Goal: Information Seeking & Learning: Learn about a topic

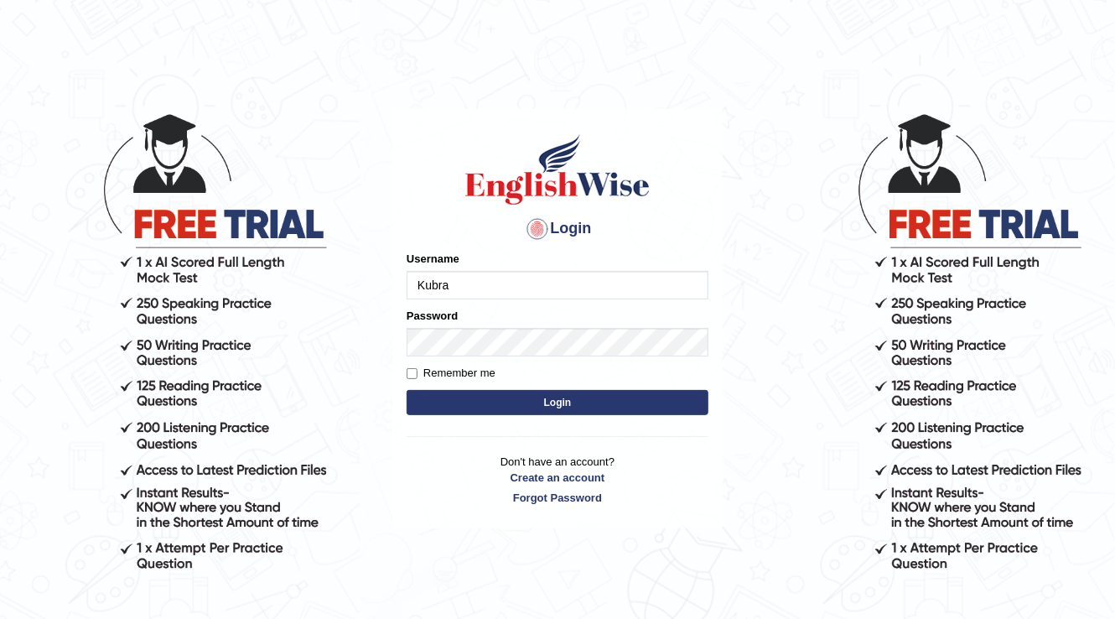
type input "Kubra"
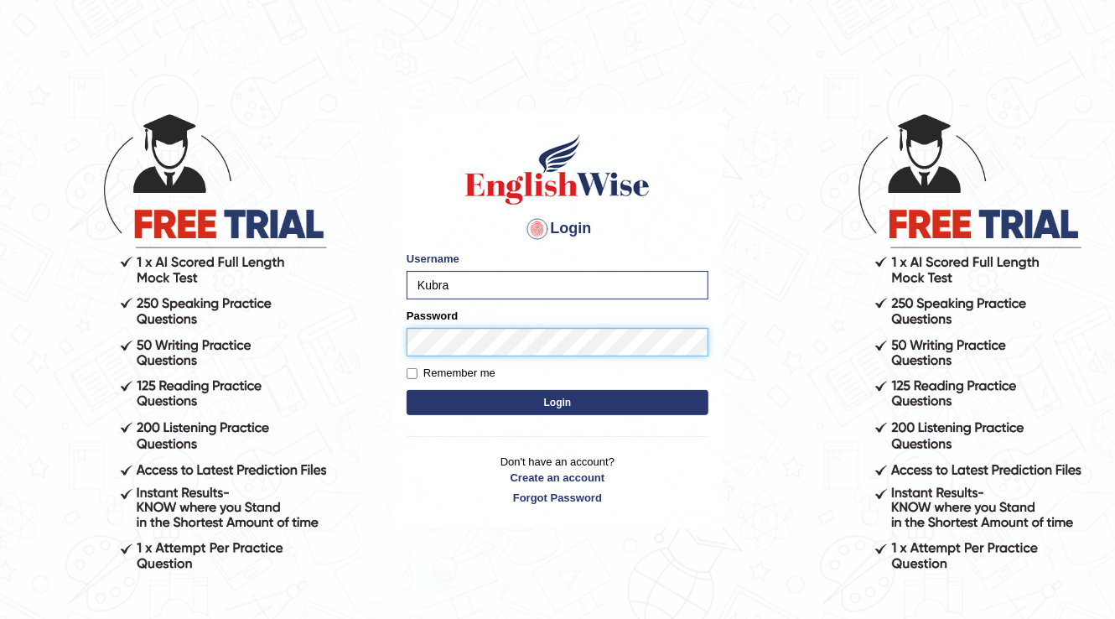
click at [407, 390] on button "Login" at bounding box center [558, 402] width 302 height 25
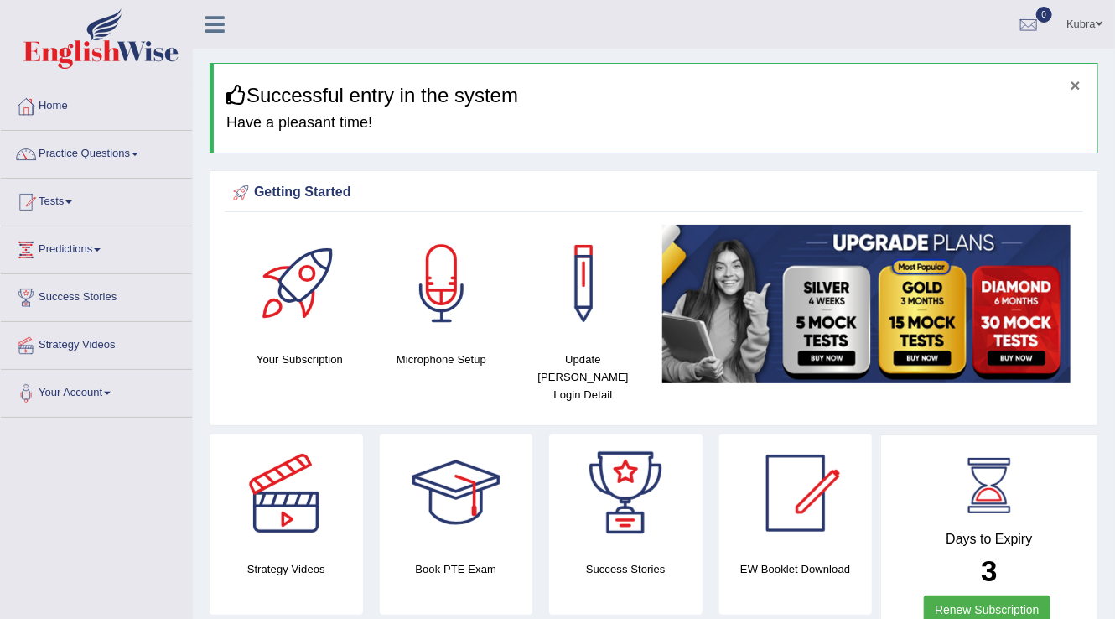
click at [1078, 83] on button "×" at bounding box center [1076, 85] width 10 height 18
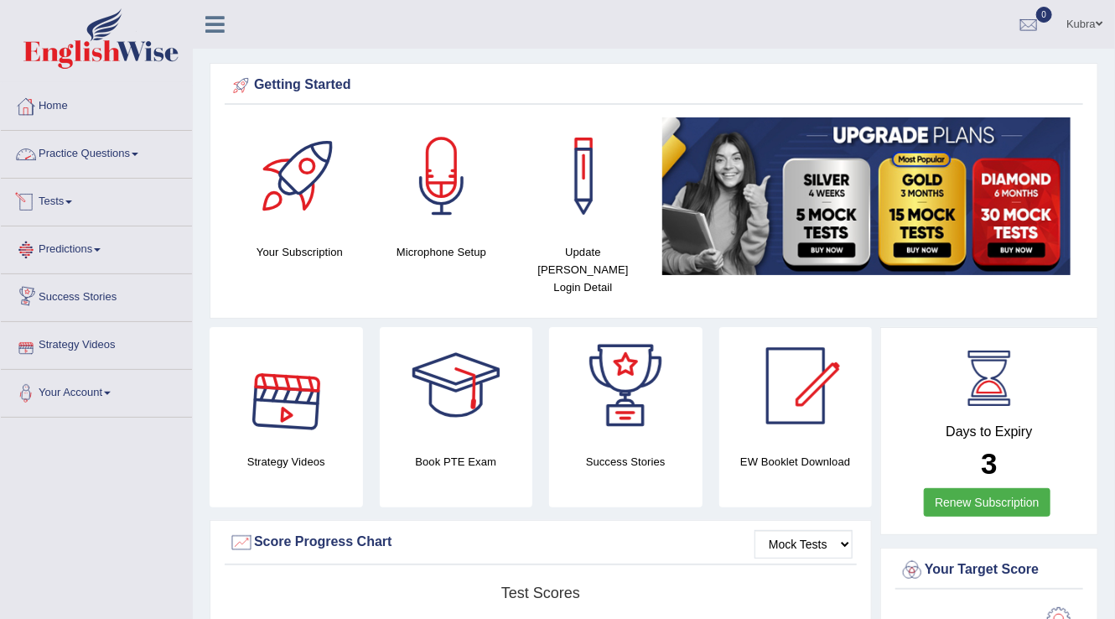
click at [144, 148] on link "Practice Questions" at bounding box center [96, 152] width 191 height 42
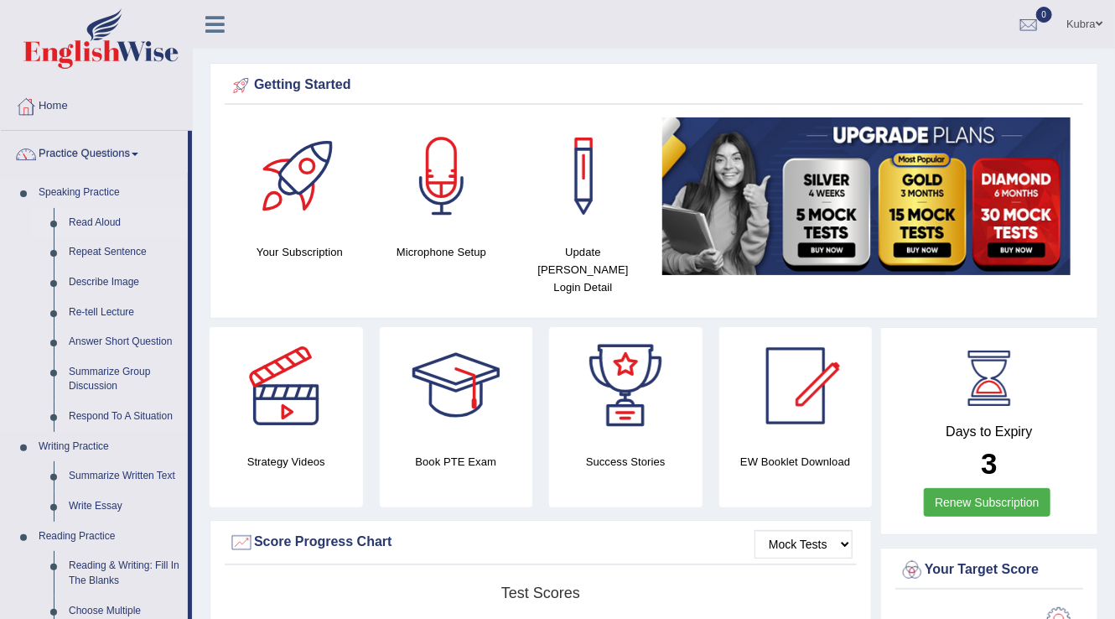
click at [70, 221] on link "Read Aloud" at bounding box center [124, 223] width 127 height 30
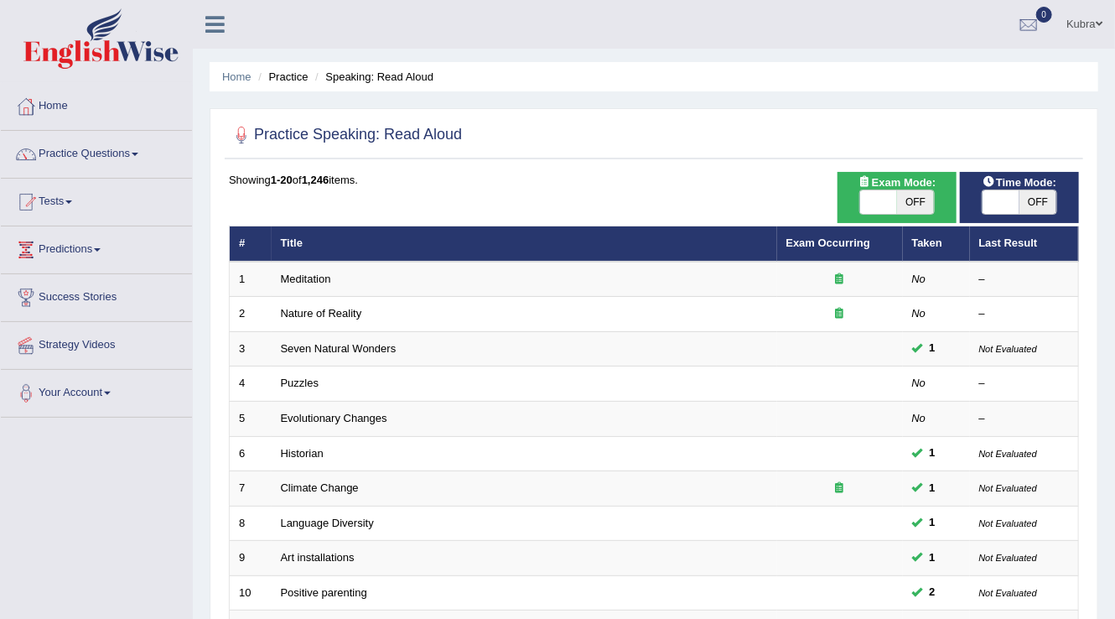
click at [929, 198] on span "OFF" at bounding box center [915, 201] width 37 height 23
checkbox input "true"
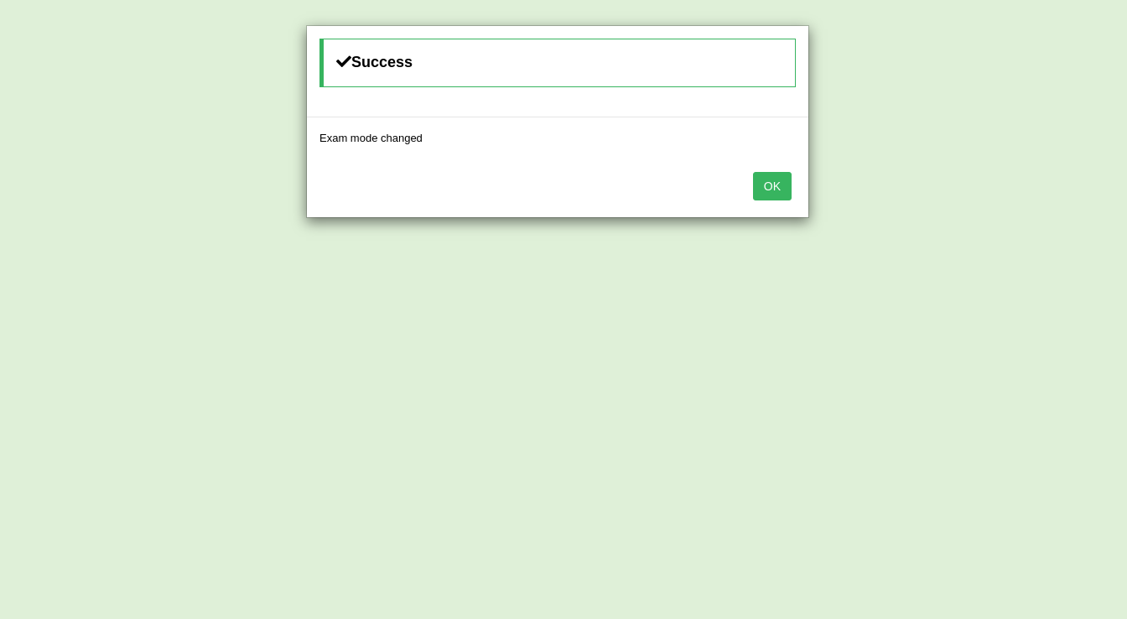
click at [771, 195] on button "OK" at bounding box center [772, 186] width 39 height 29
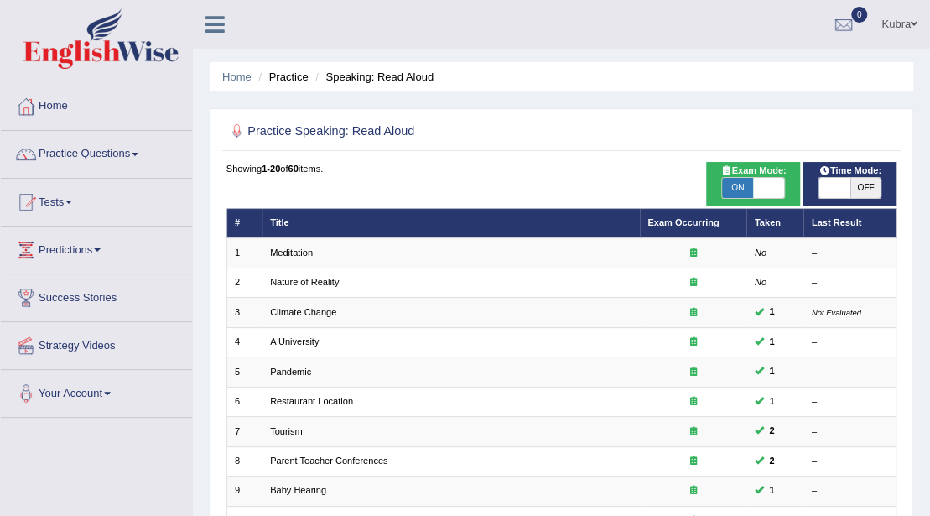
click at [796, 187] on span "OFF" at bounding box center [865, 188] width 31 height 20
checkbox input "true"
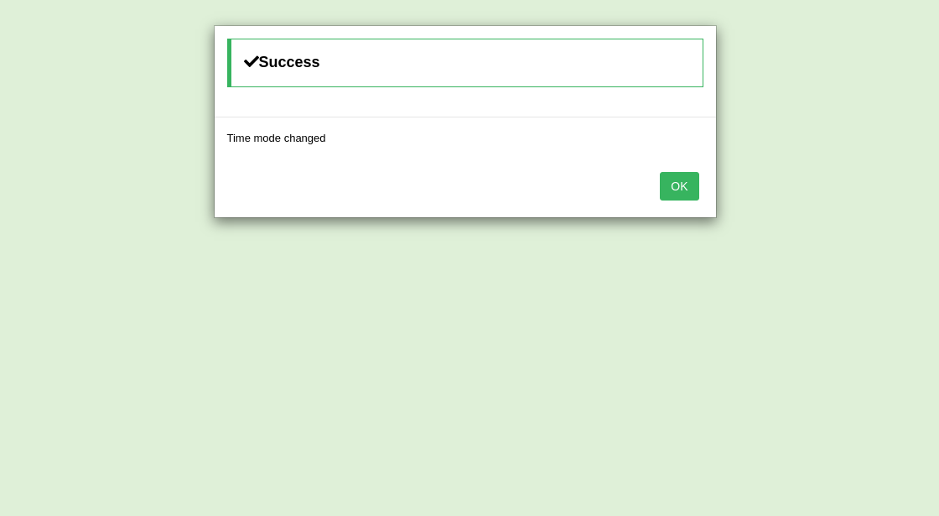
click at [686, 193] on button "OK" at bounding box center [679, 186] width 39 height 29
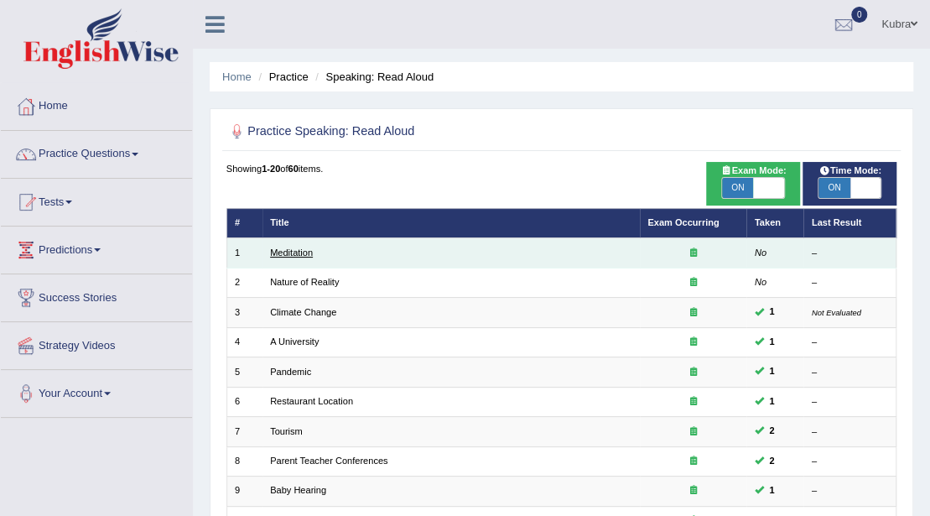
click at [289, 247] on link "Meditation" at bounding box center [291, 252] width 43 height 10
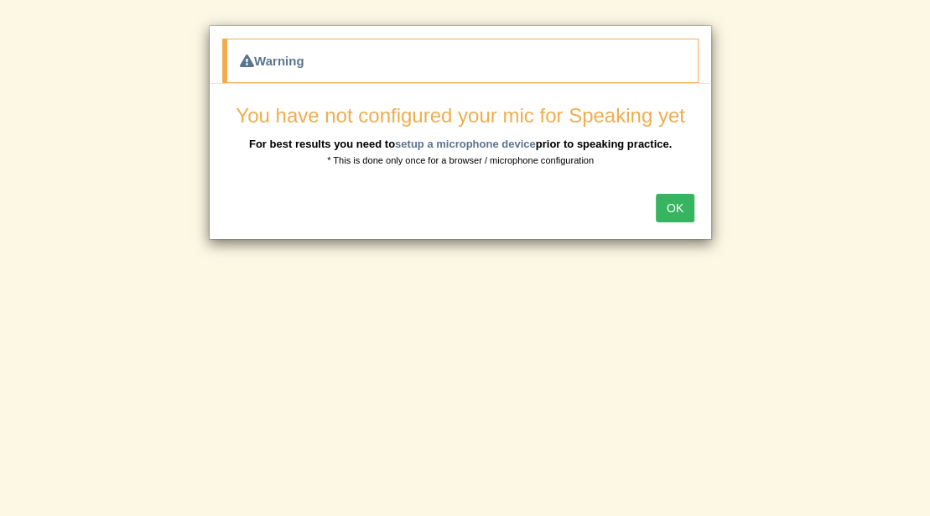
scroll to position [112, 0]
click at [680, 211] on button "OK" at bounding box center [679, 208] width 39 height 29
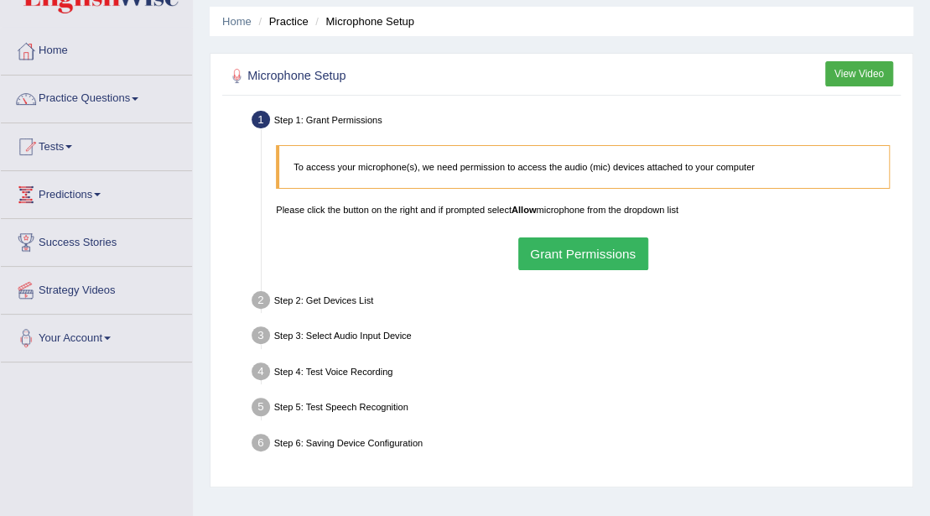
click at [567, 268] on button "Grant Permissions" at bounding box center [583, 253] width 130 height 33
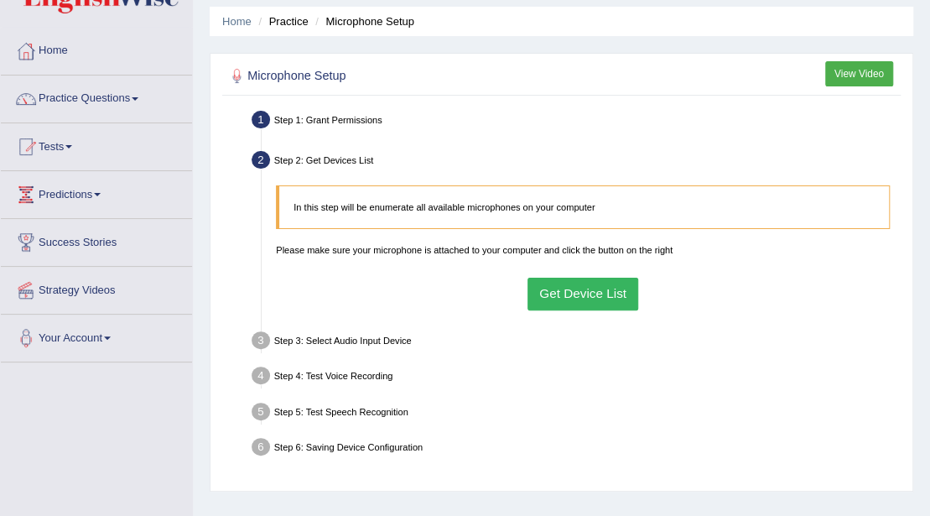
click at [595, 295] on button "Get Device List" at bounding box center [583, 294] width 112 height 33
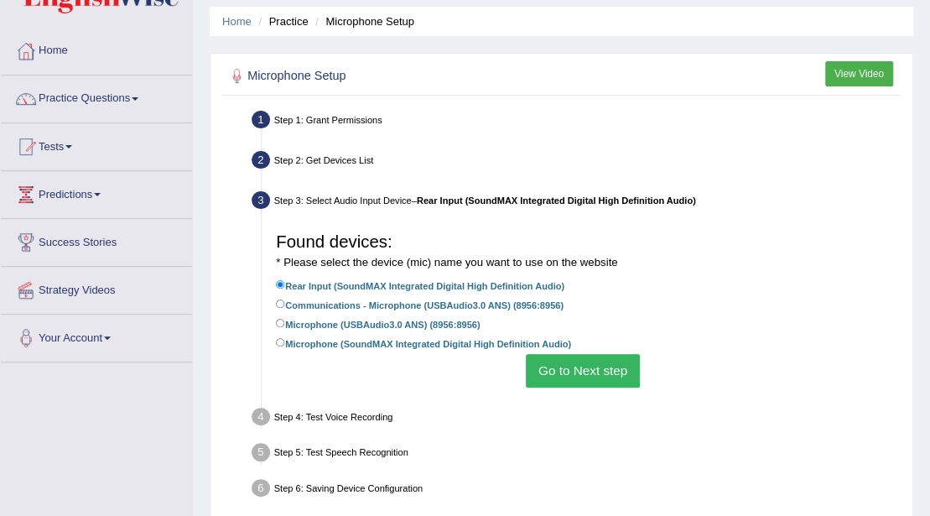
click at [334, 312] on label "Communications - Microphone (USBAudio3.0 ANS) (8956:8956)" at bounding box center [420, 304] width 288 height 16
click at [285, 309] on input "Communications - Microphone (USBAudio3.0 ANS) (8956:8956)" at bounding box center [280, 303] width 9 height 9
radio input "true"
click at [607, 374] on button "Go to Next step" at bounding box center [582, 370] width 113 height 33
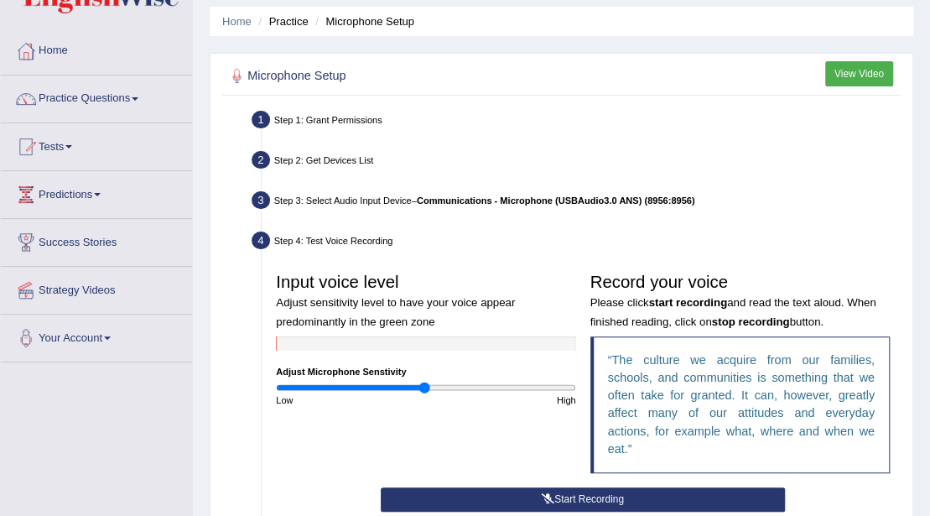
click at [591, 487] on button "Start Recording" at bounding box center [583, 499] width 404 height 24
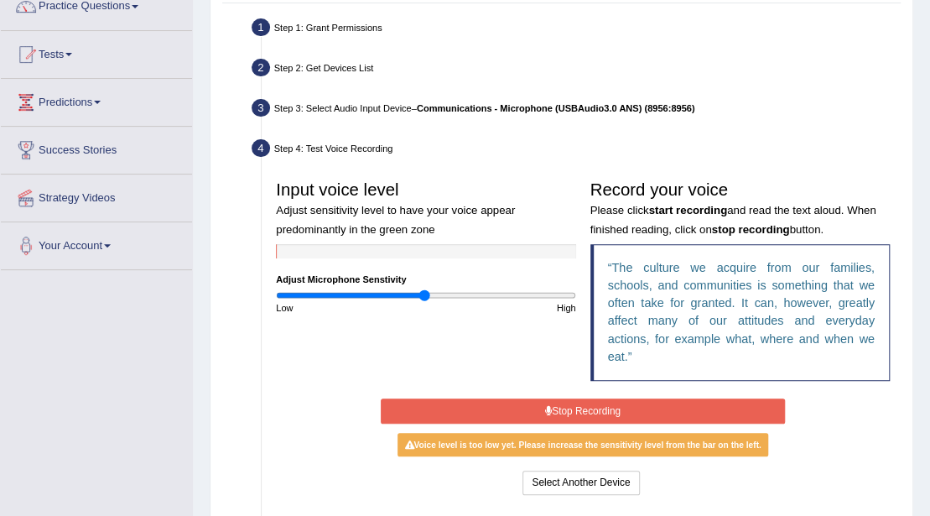
scroll to position [168, 0]
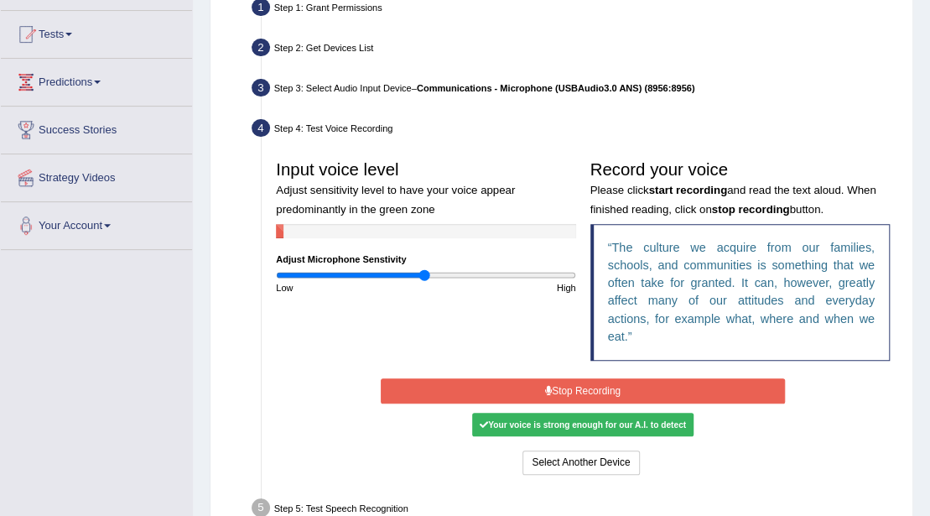
click at [554, 378] on button "Stop Recording" at bounding box center [583, 390] width 404 height 24
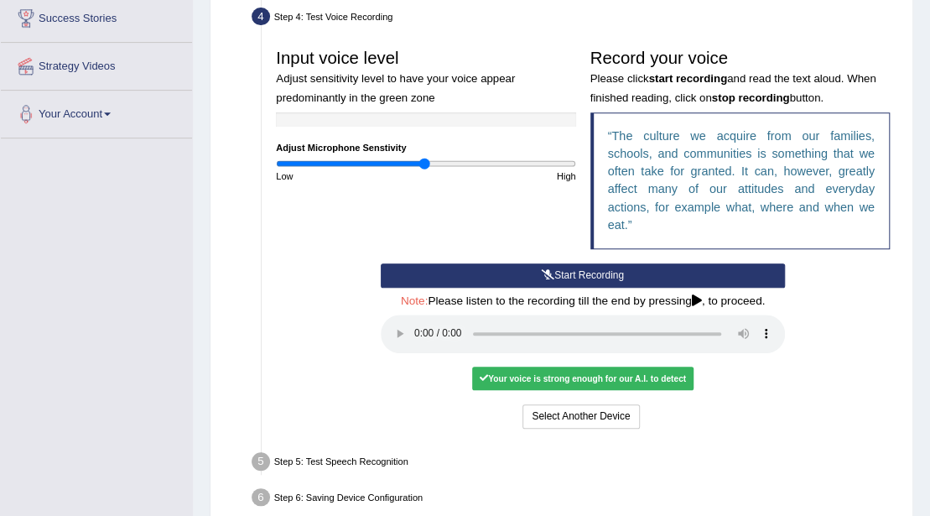
scroll to position [335, 0]
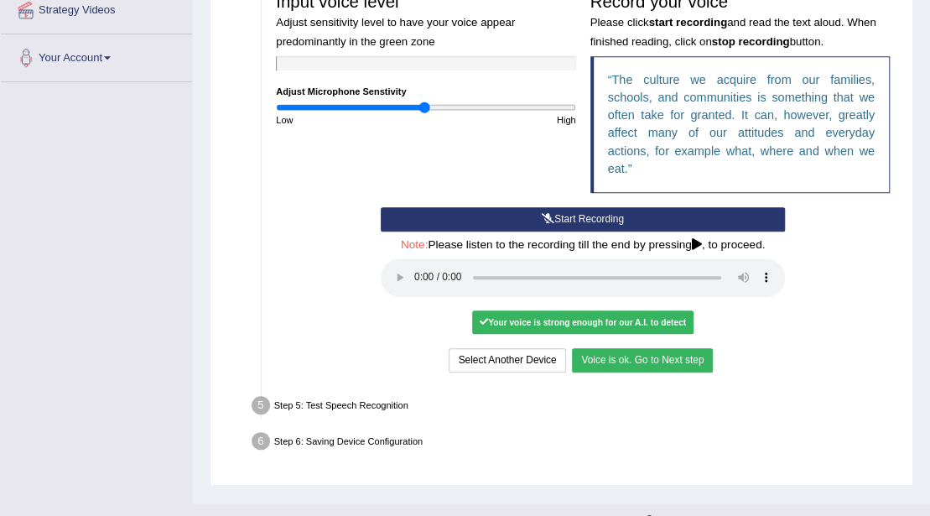
click at [667, 348] on button "Voice is ok. Go to Next step" at bounding box center [642, 360] width 141 height 24
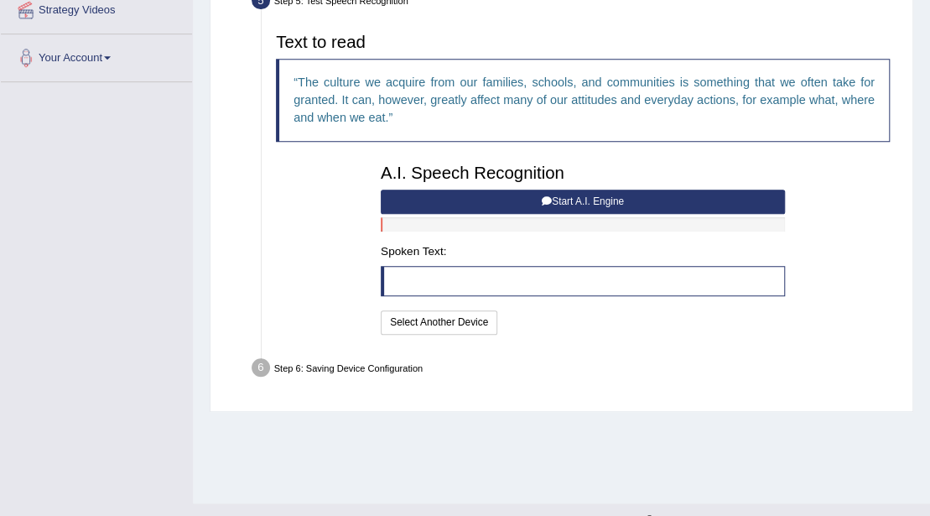
click at [542, 197] on icon at bounding box center [547, 201] width 10 height 10
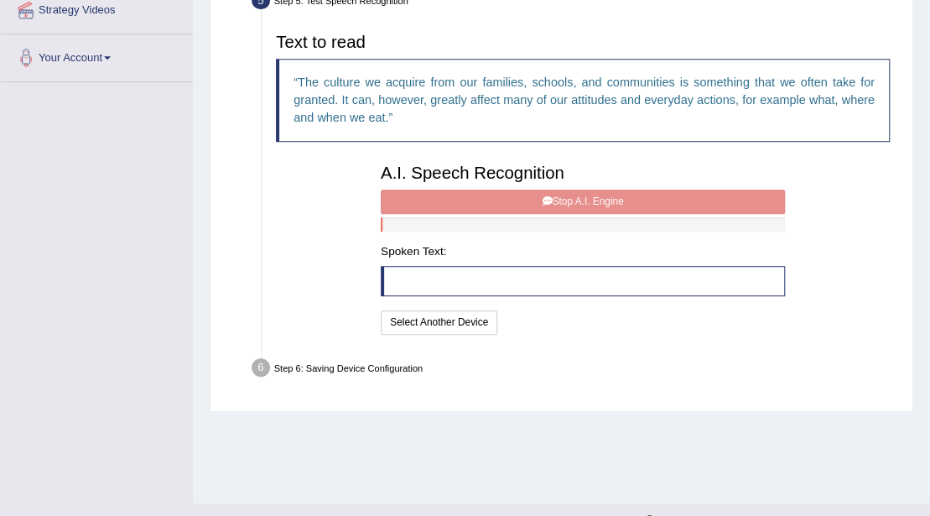
click at [542, 197] on div "A.I. Speech Recognition Start A.I. Engine Stop A.I. Engine Note: Please listen …" at bounding box center [582, 247] width 418 height 182
click at [462, 314] on button "Select Another Device" at bounding box center [439, 322] width 117 height 24
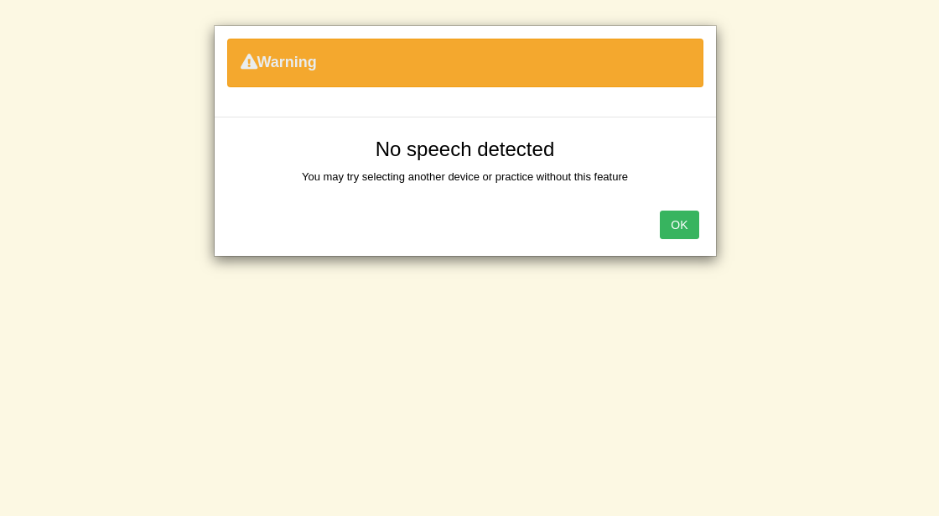
click at [682, 218] on button "OK" at bounding box center [679, 224] width 39 height 29
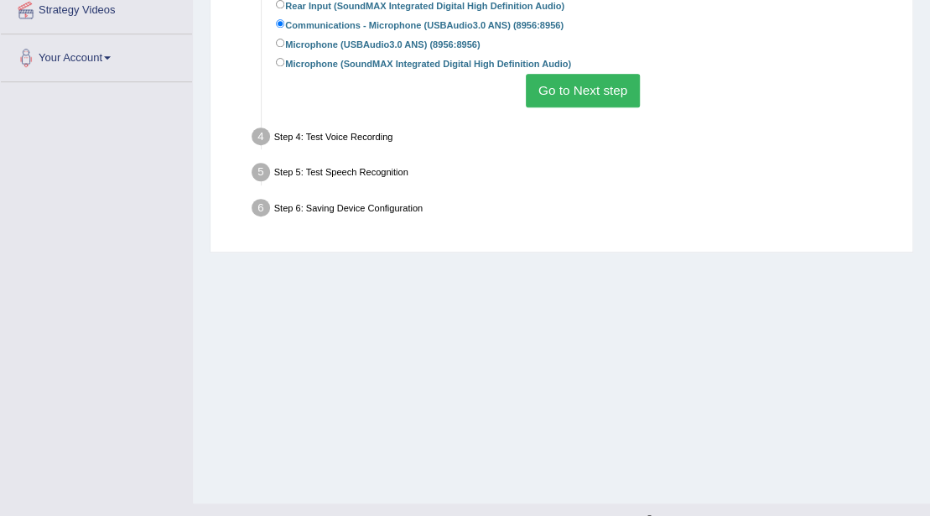
click at [414, 65] on label "Microphone (SoundMAX Integrated Digital High Definition Audio)" at bounding box center [423, 63] width 295 height 16
click at [285, 65] on input "Microphone (SoundMAX Integrated Digital High Definition Audio)" at bounding box center [280, 62] width 9 height 9
radio input "true"
click at [568, 88] on button "Go to Next step" at bounding box center [582, 90] width 113 height 33
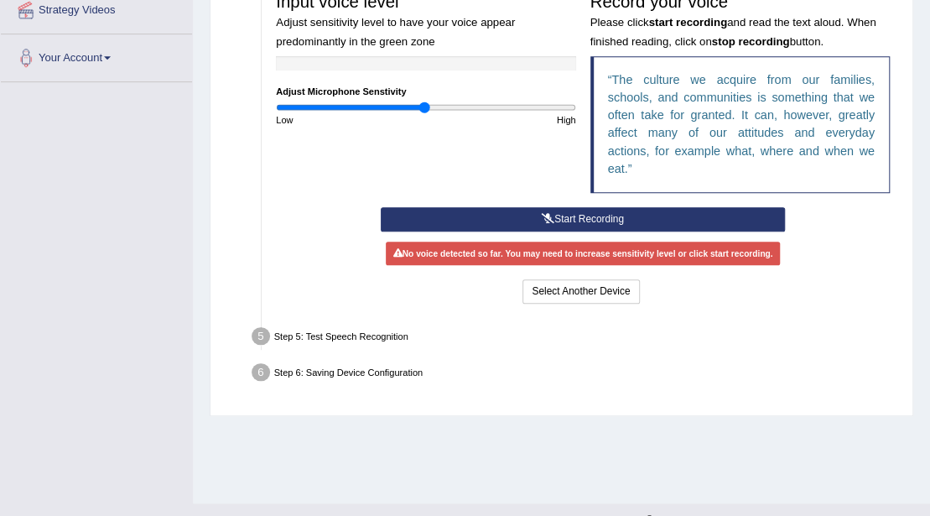
click at [500, 207] on button "Start Recording" at bounding box center [583, 219] width 404 height 24
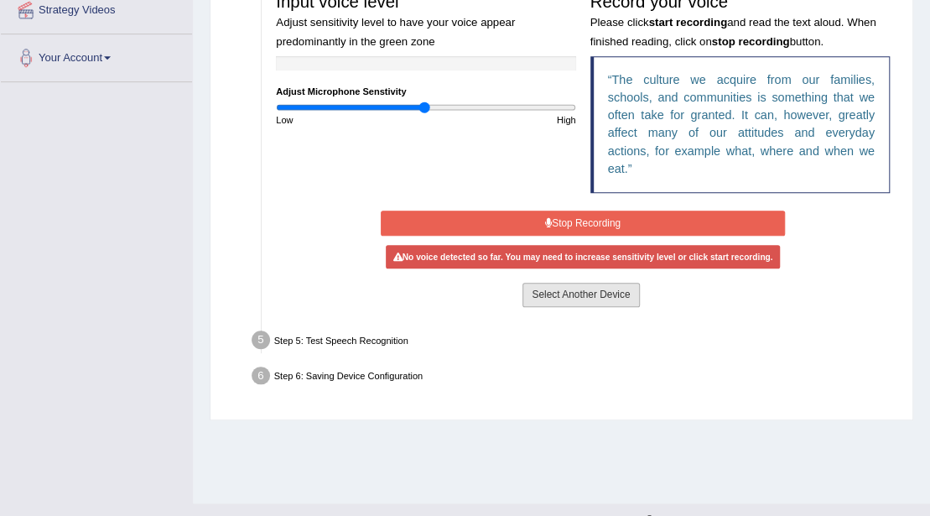
click at [607, 283] on button "Select Another Device" at bounding box center [580, 295] width 117 height 24
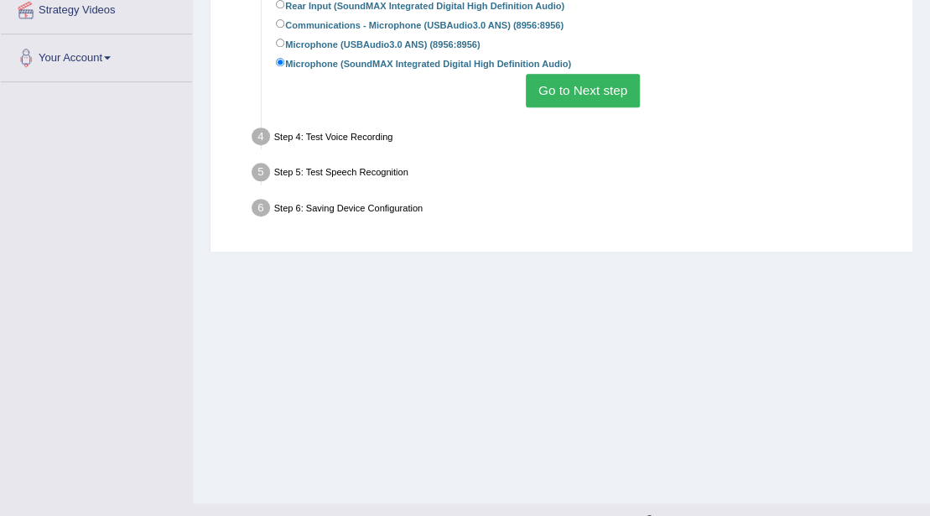
click at [314, 39] on label "Microphone (USBAudio3.0 ANS) (8956:8956)" at bounding box center [378, 43] width 204 height 16
click at [285, 39] on input "Microphone (USBAudio3.0 ANS) (8956:8956)" at bounding box center [280, 43] width 9 height 9
radio input "true"
click at [591, 91] on button "Go to Next step" at bounding box center [582, 90] width 113 height 33
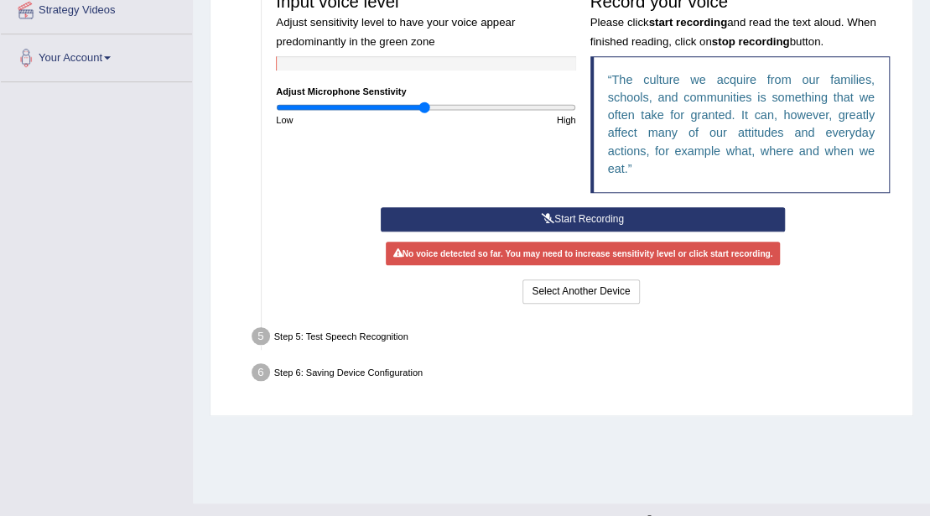
click at [559, 207] on button "Start Recording" at bounding box center [583, 219] width 404 height 24
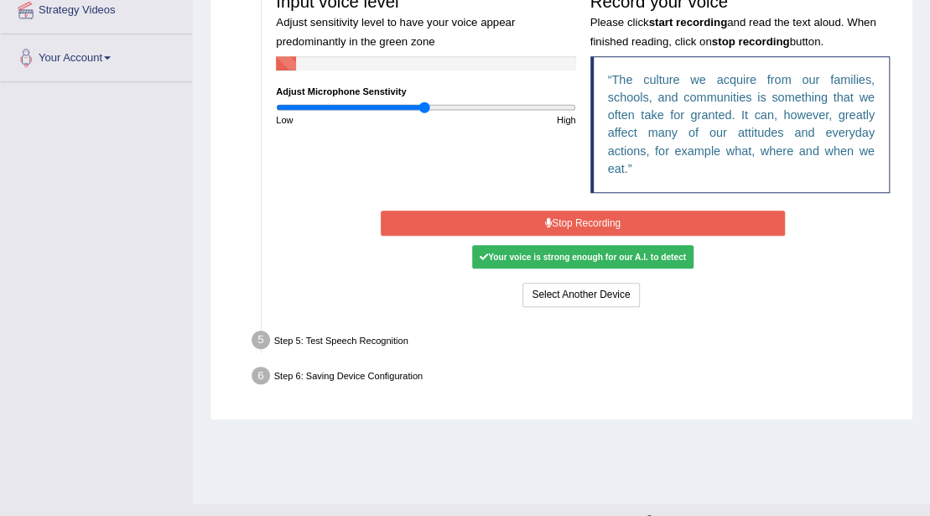
click at [559, 210] on button "Stop Recording" at bounding box center [583, 222] width 404 height 24
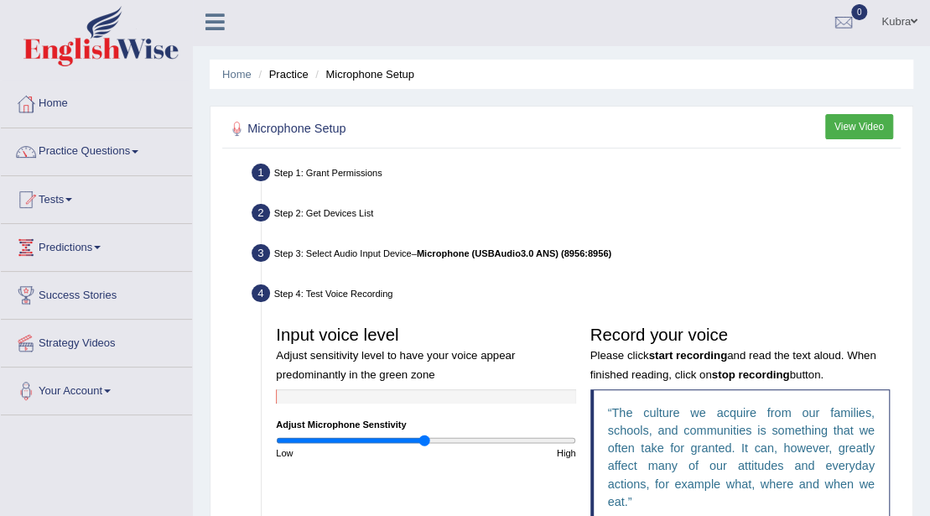
scroll to position [0, 0]
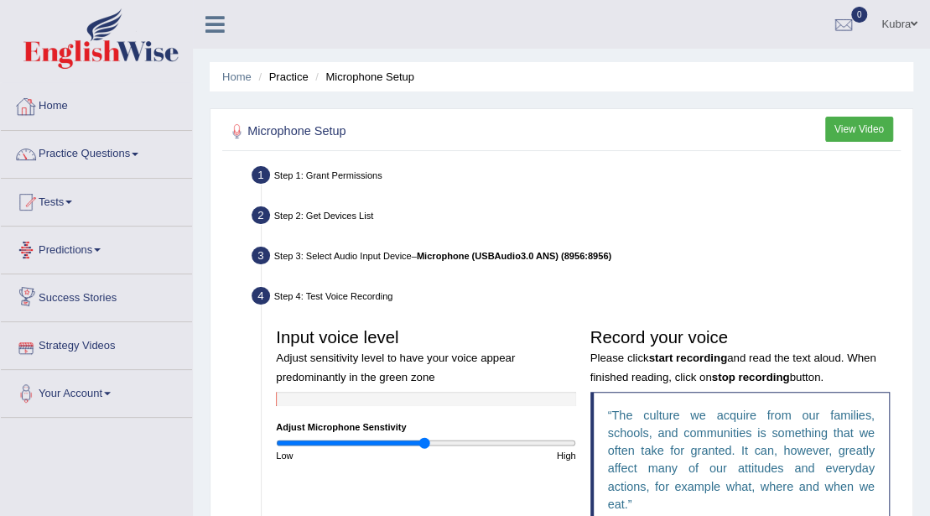
click at [113, 112] on link "Home" at bounding box center [96, 104] width 191 height 42
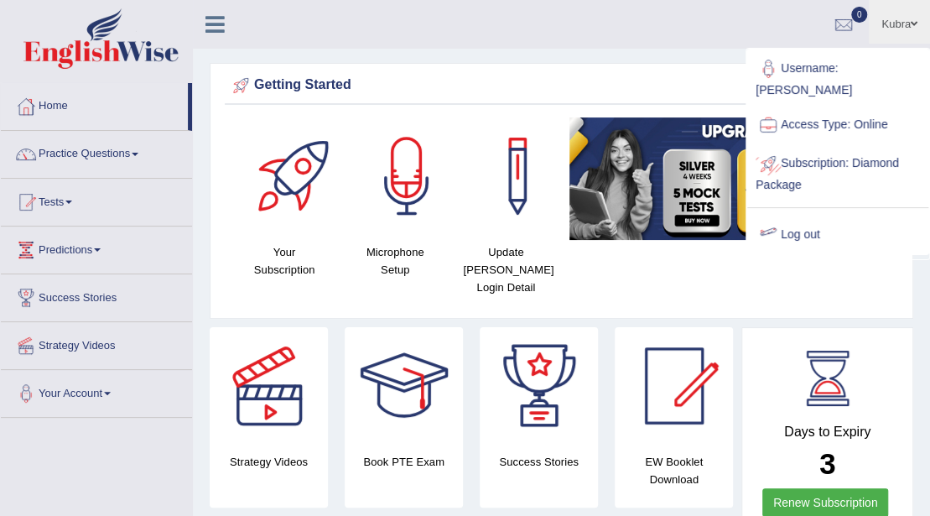
click at [808, 222] on link "Log out" at bounding box center [837, 235] width 181 height 39
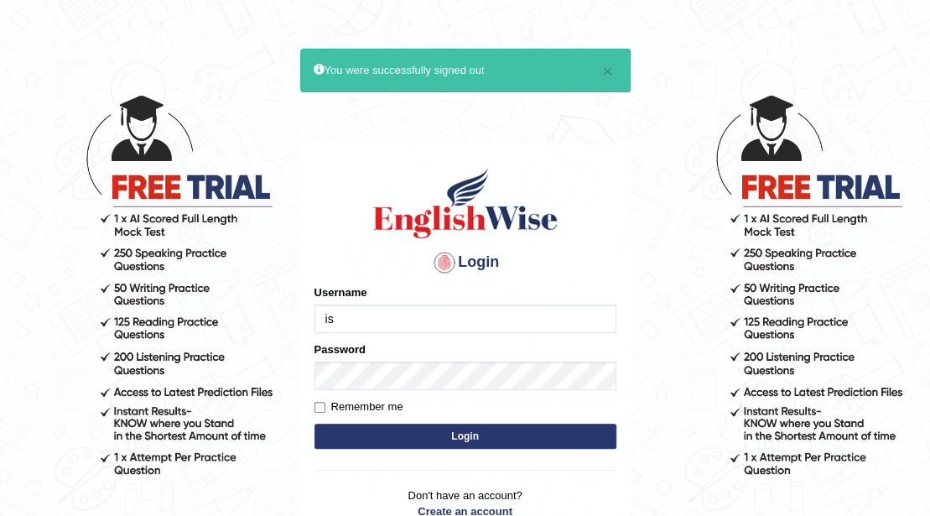
type input "ishamidha46"
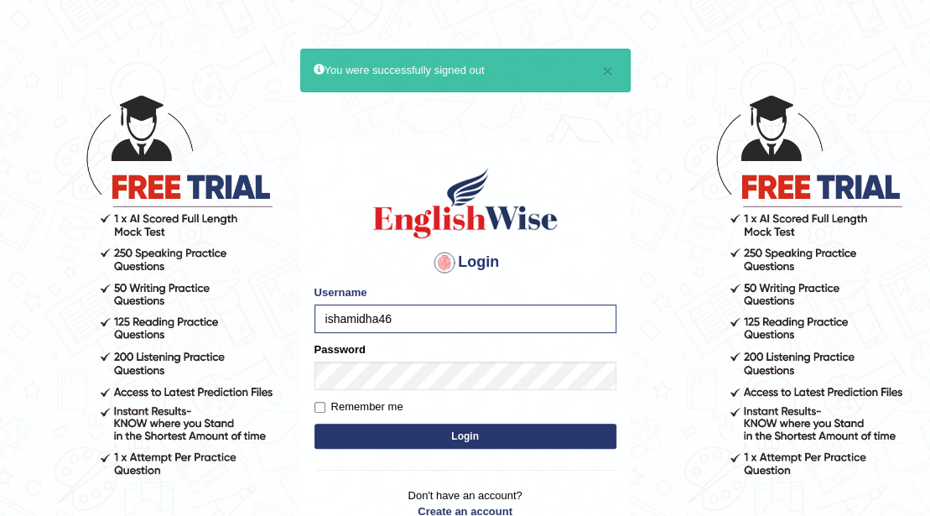
click at [406, 439] on button "Login" at bounding box center [465, 435] width 302 height 25
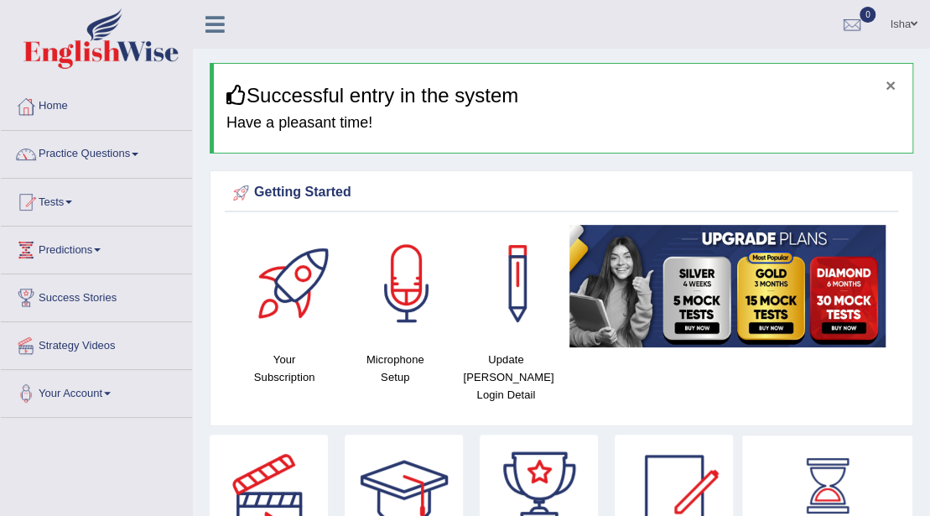
click at [891, 81] on button "×" at bounding box center [890, 85] width 10 height 18
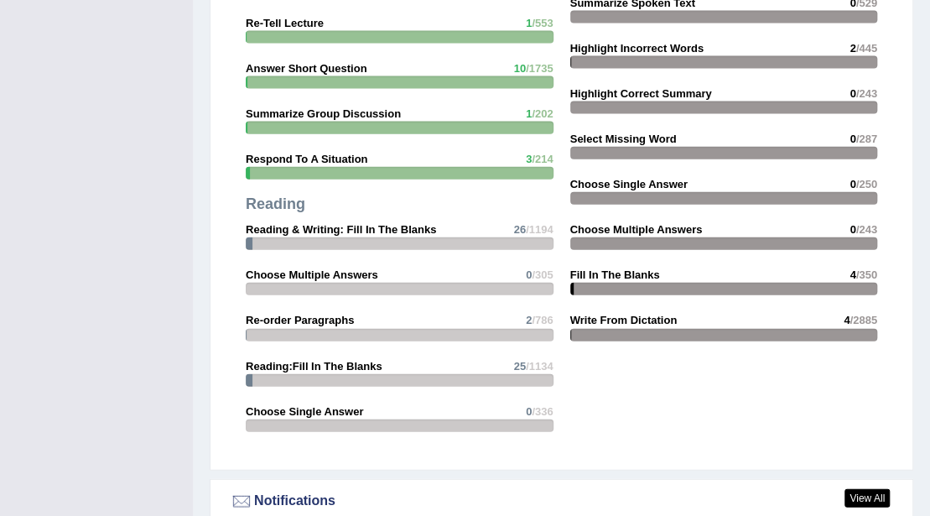
scroll to position [2012, 0]
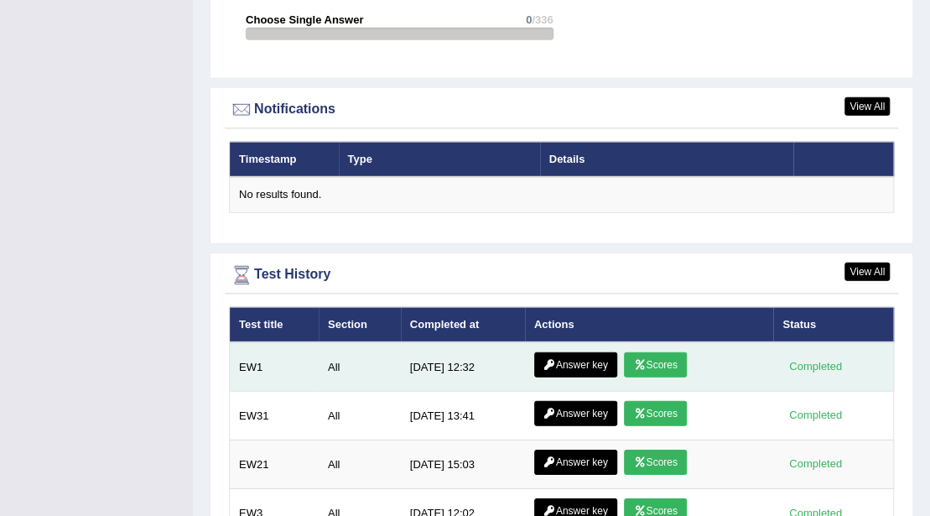
click at [661, 352] on link "Scores" at bounding box center [655, 364] width 62 height 25
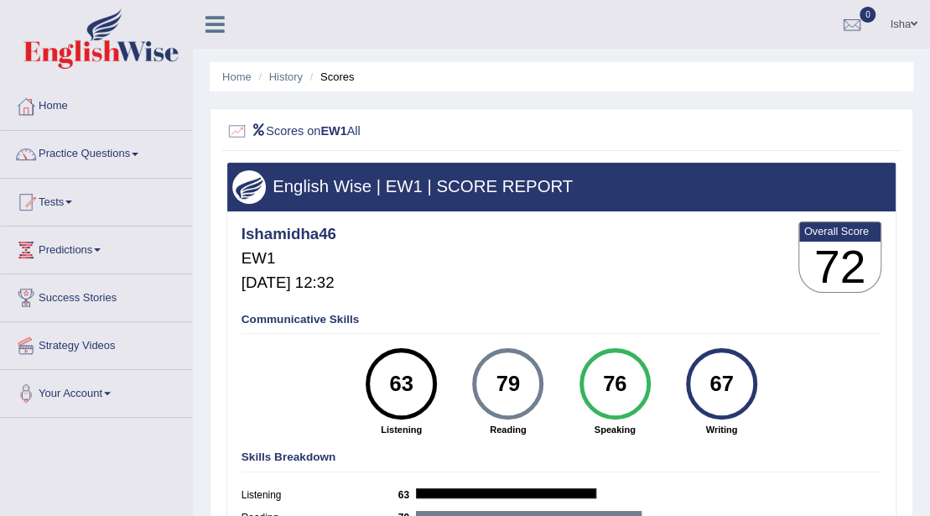
click at [897, 31] on link "Isha" at bounding box center [903, 22] width 53 height 44
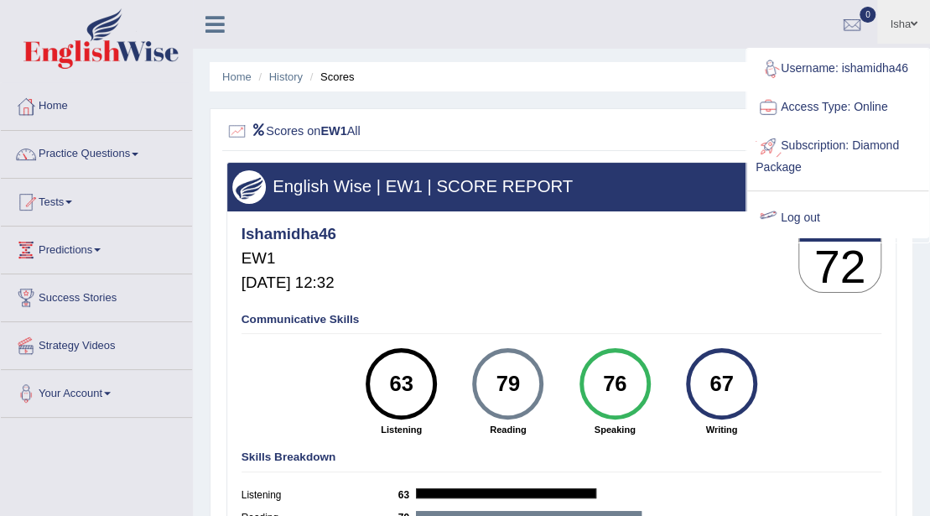
click at [855, 206] on link "Log out" at bounding box center [837, 218] width 181 height 39
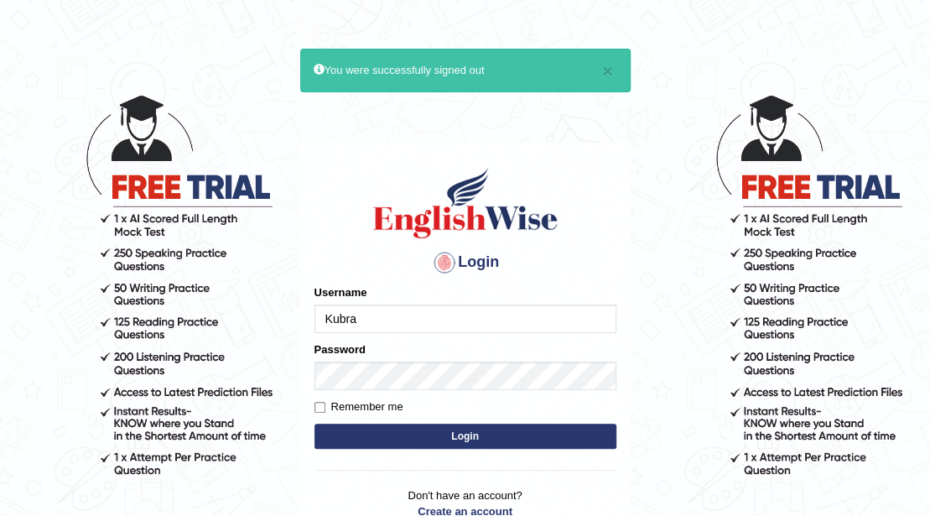
type input "Kubra"
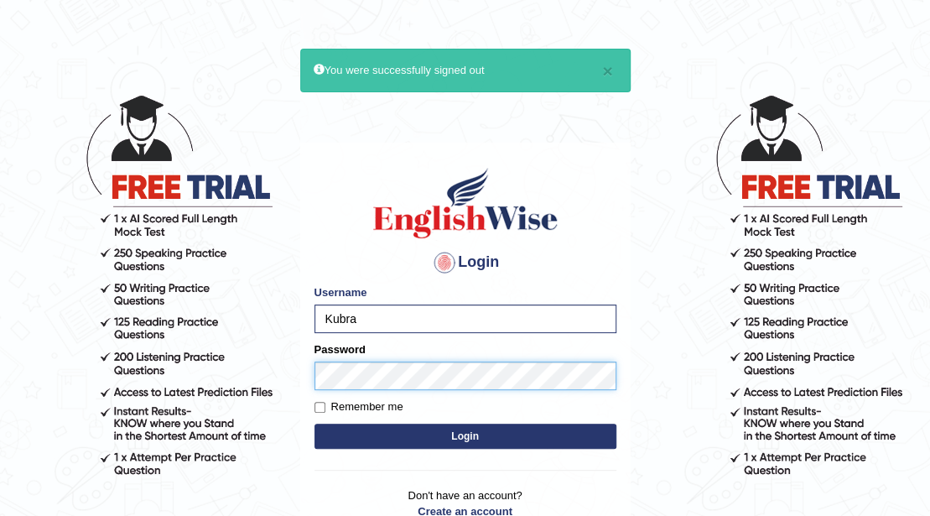
click at [314, 423] on button "Login" at bounding box center [465, 435] width 302 height 25
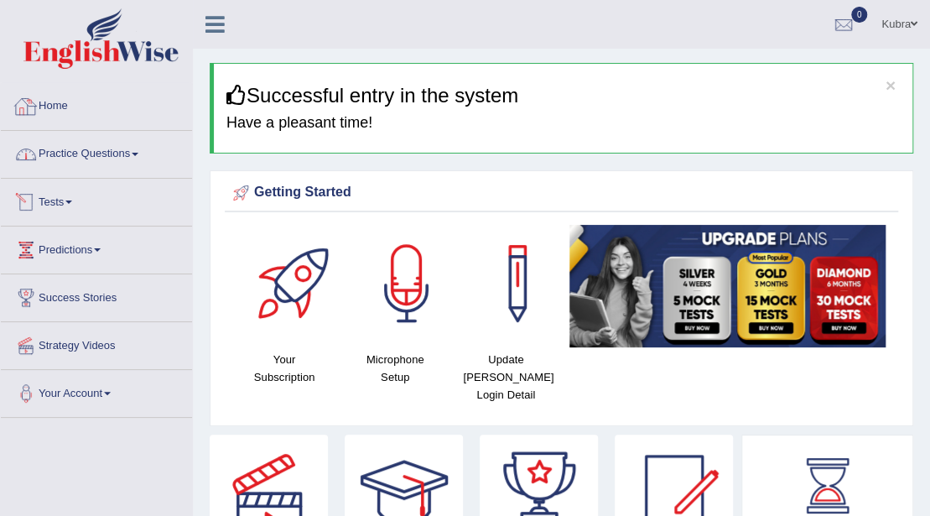
click at [110, 159] on link "Practice Questions" at bounding box center [96, 152] width 191 height 42
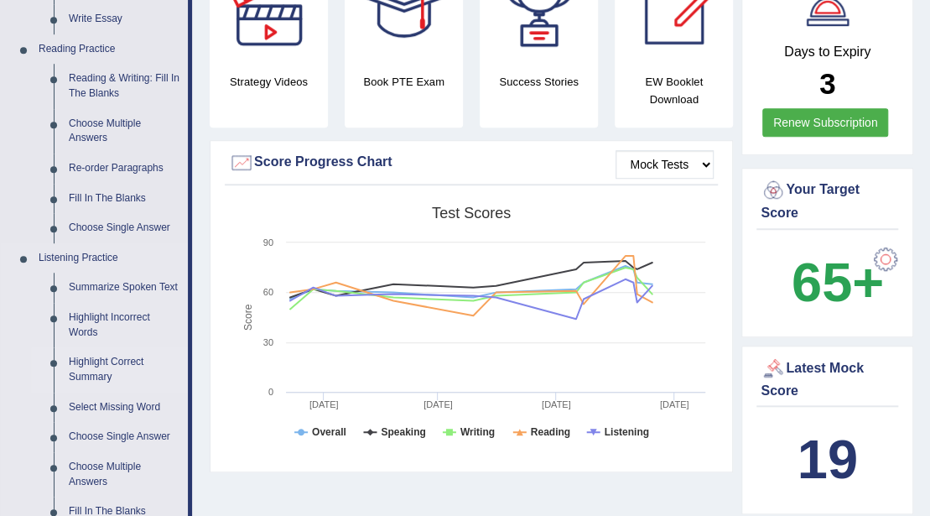
scroll to position [615, 0]
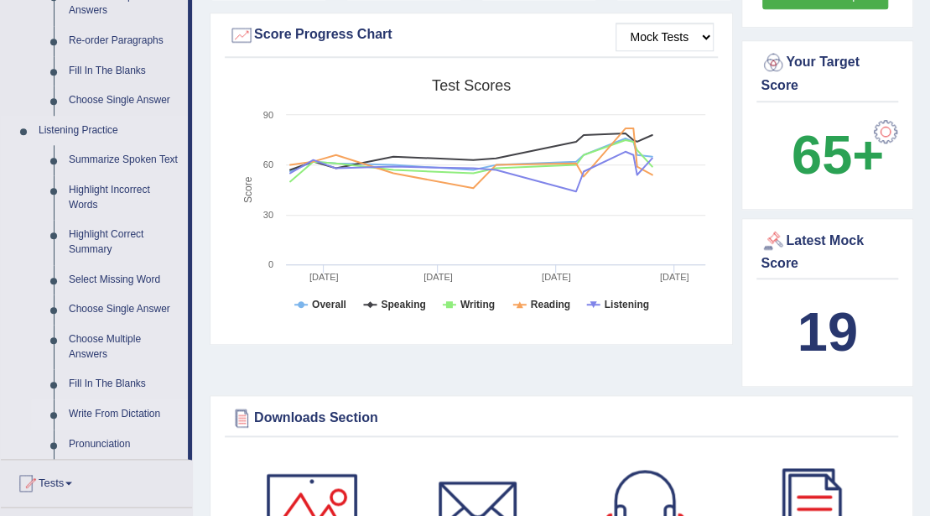
click at [110, 407] on link "Write From Dictation" at bounding box center [124, 414] width 127 height 30
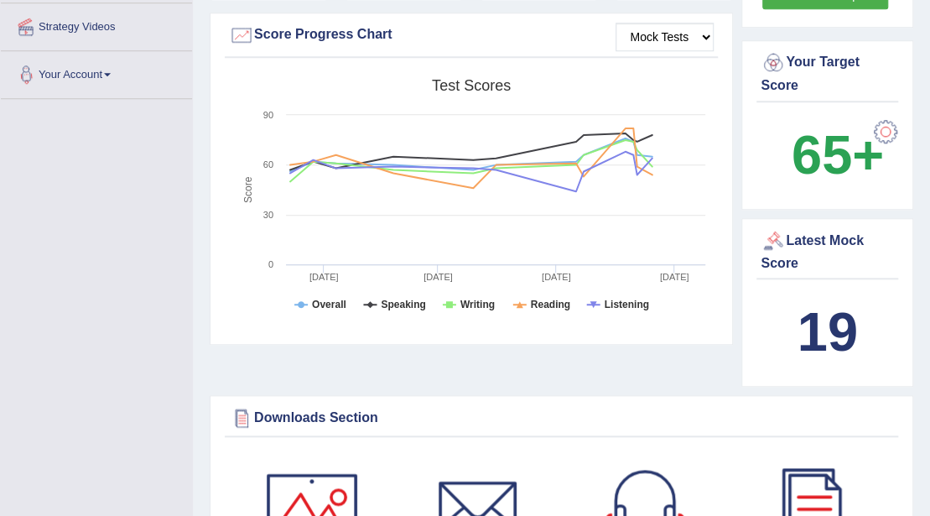
scroll to position [343, 0]
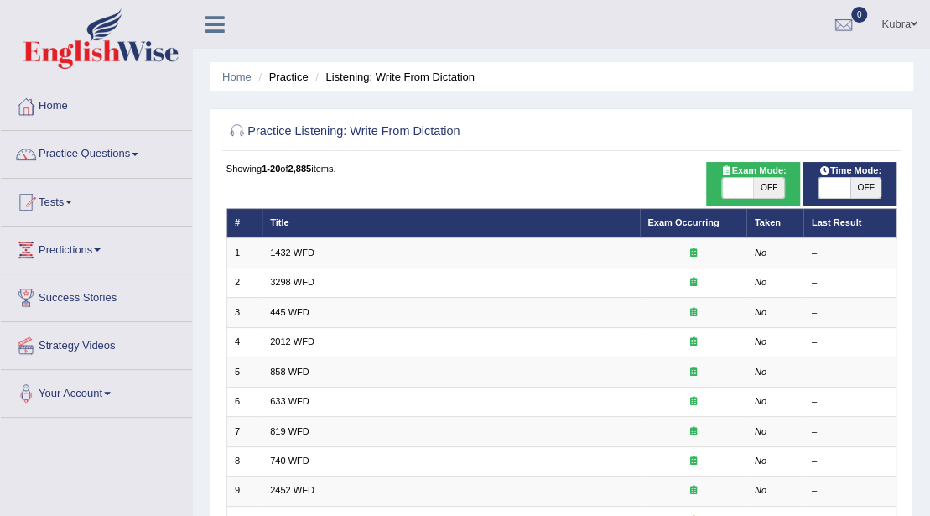
click at [756, 190] on span "OFF" at bounding box center [768, 188] width 31 height 20
checkbox input "true"
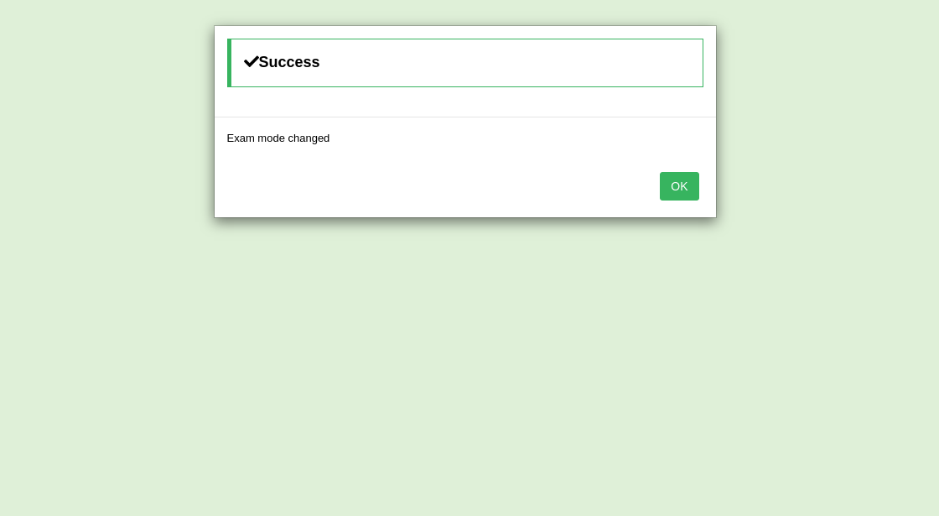
click at [686, 188] on button "OK" at bounding box center [679, 186] width 39 height 29
click at [678, 183] on button "OK" at bounding box center [679, 186] width 39 height 29
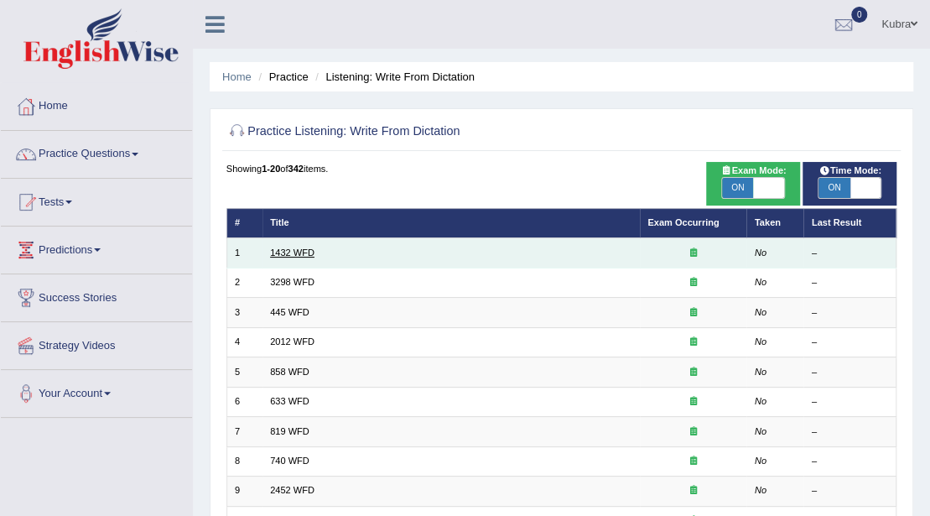
click at [309, 253] on link "1432 WFD" at bounding box center [292, 252] width 44 height 10
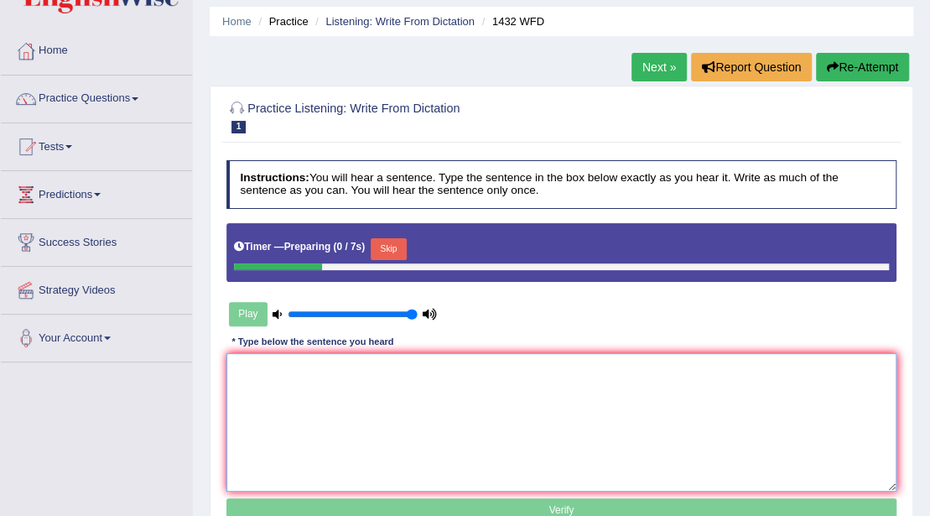
click at [414, 399] on textarea at bounding box center [561, 422] width 671 height 138
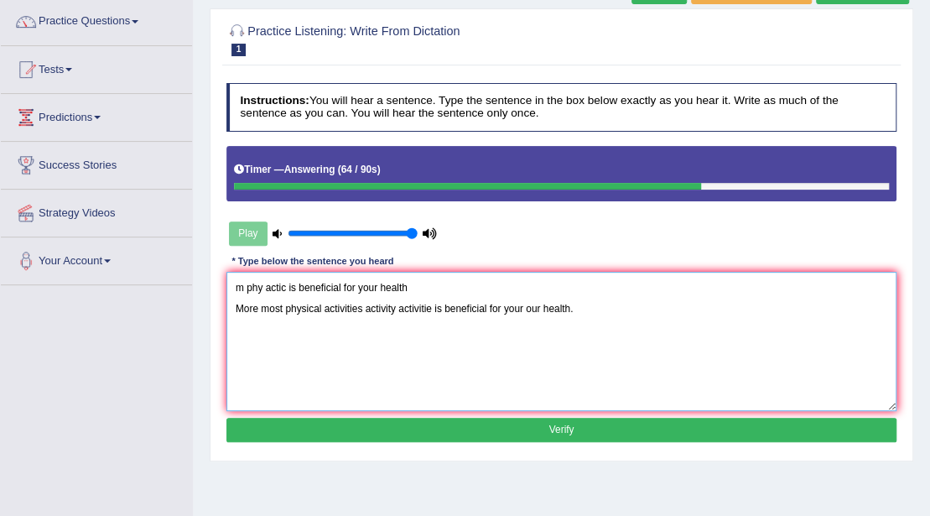
scroll to position [223, 0]
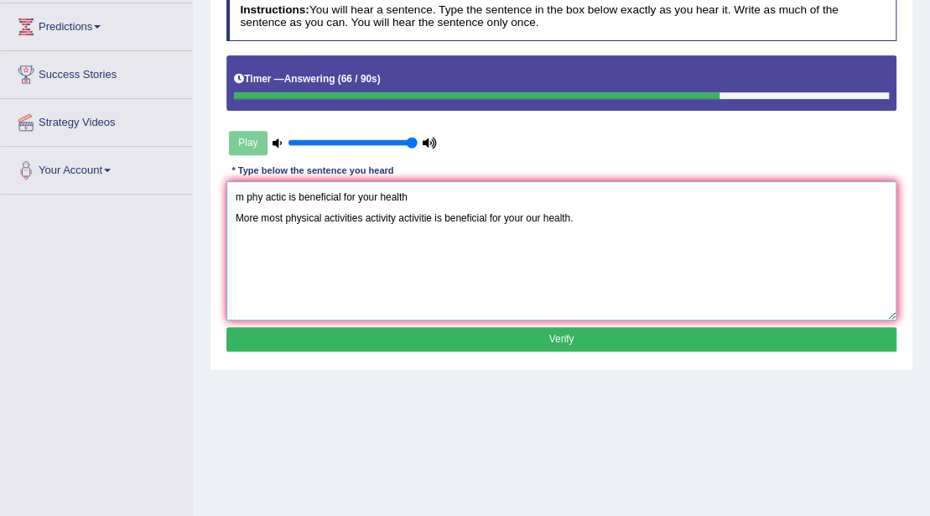
drag, startPoint x: 429, startPoint y: 196, endPoint x: 0, endPoint y: 184, distance: 429.5
click at [0, 184] on div "Toggle navigation Home Practice Questions Speaking Practice Read Aloud Repeat S…" at bounding box center [465, 213] width 930 height 872
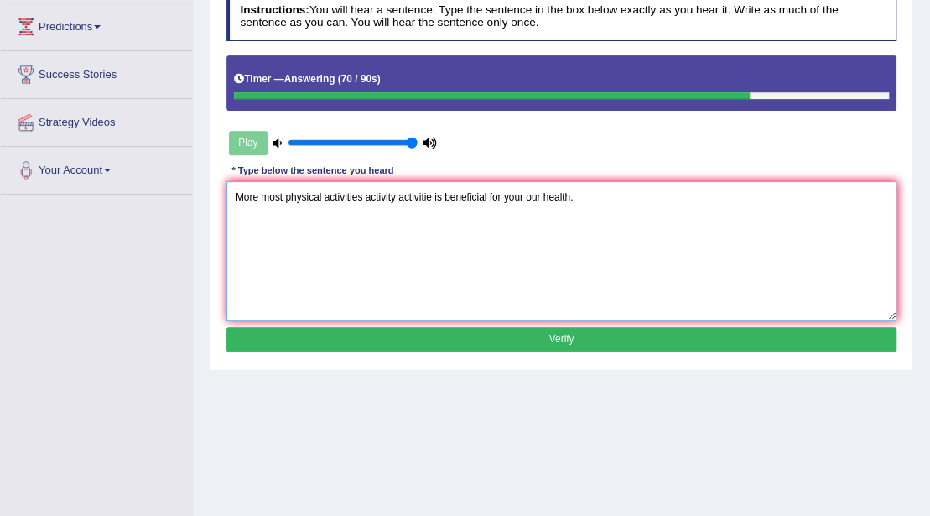
type textarea "More most physical activities activity activitie is beneficial for your our hea…"
click at [480, 334] on button "Verify" at bounding box center [561, 339] width 671 height 24
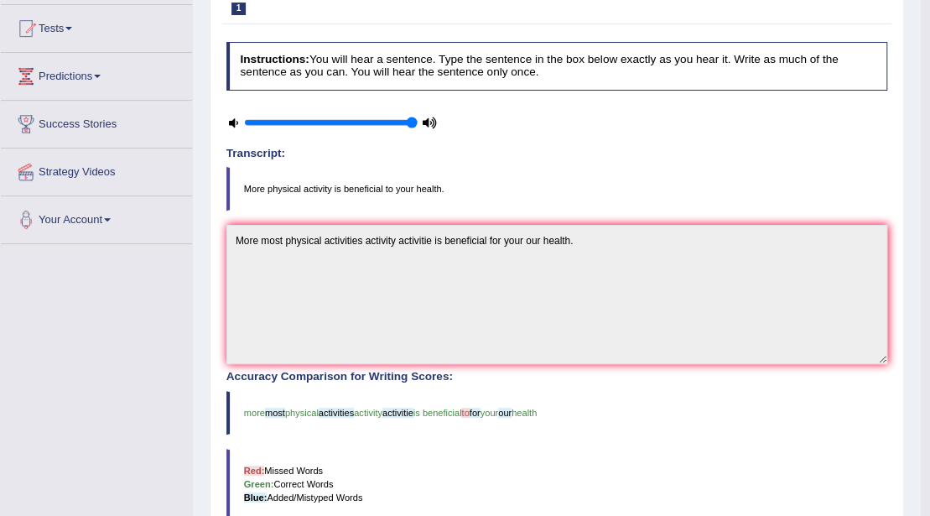
scroll to position [0, 0]
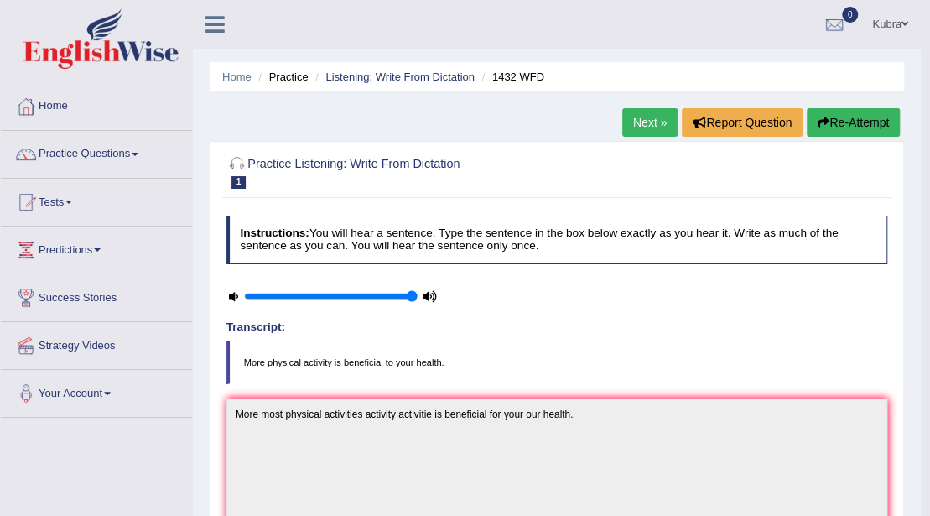
click at [642, 122] on link "Next »" at bounding box center [649, 122] width 55 height 29
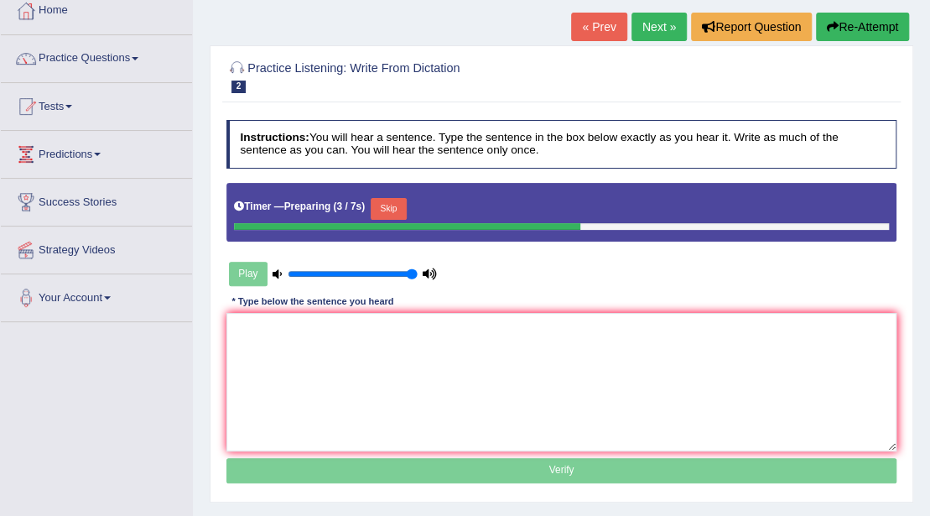
scroll to position [55, 0]
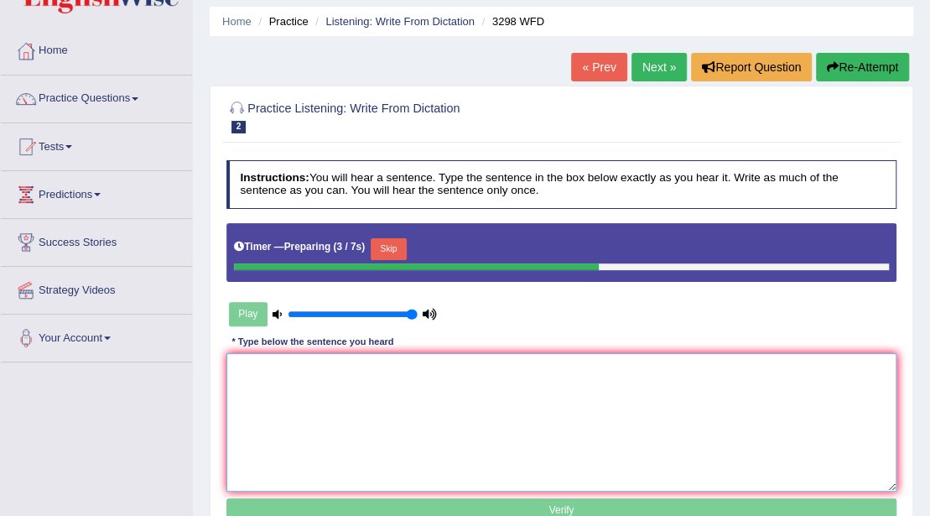
click at [590, 417] on textarea at bounding box center [561, 422] width 671 height 138
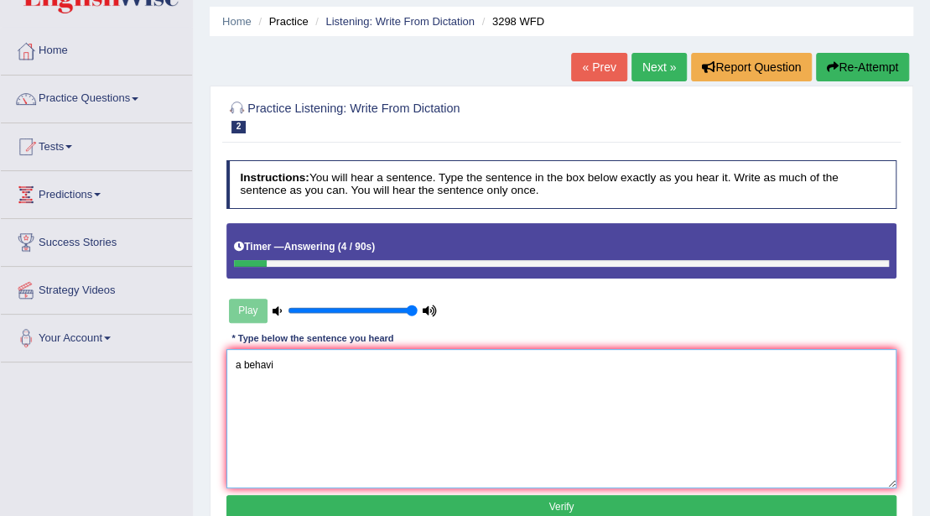
click at [241, 371] on textarea "a behavi" at bounding box center [561, 418] width 671 height 138
click at [310, 362] on textarea "Animal behavi" at bounding box center [561, 418] width 671 height 138
drag, startPoint x: 481, startPoint y: 361, endPoint x: 0, endPoint y: 320, distance: 483.0
click at [0, 320] on div "Toggle navigation Home Practice Questions Speaking Practice Read Aloud Repeat S…" at bounding box center [465, 381] width 930 height 872
type textarea "Animal behaviour behavior"
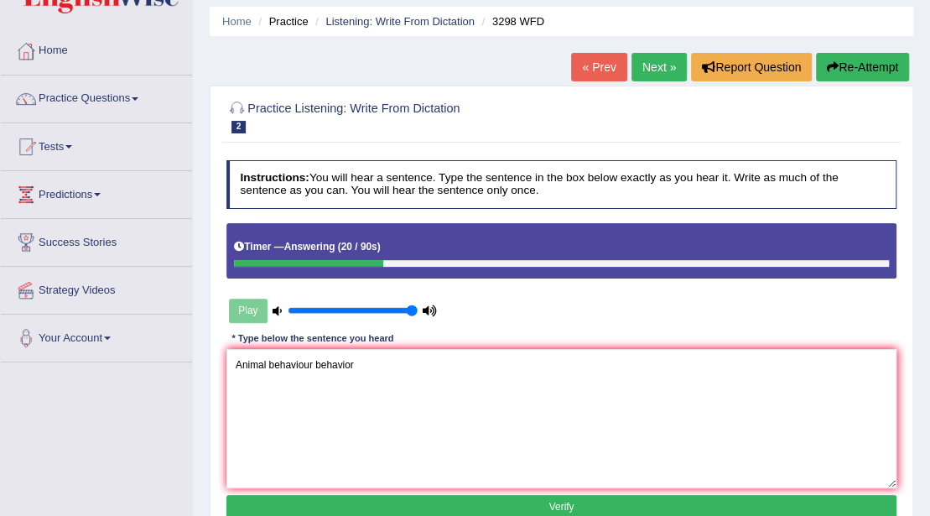
click at [867, 75] on button "Re-Attempt" at bounding box center [862, 67] width 93 height 29
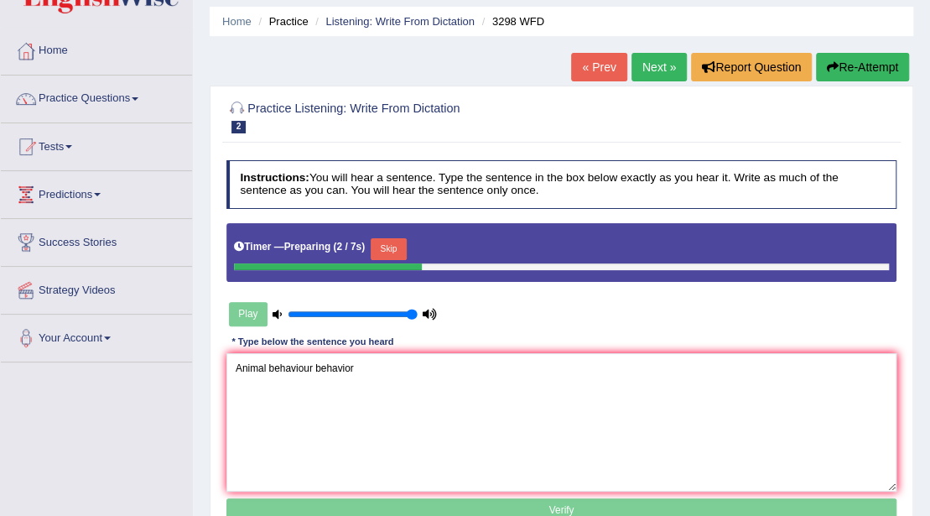
click at [396, 247] on button "Skip" at bounding box center [389, 249] width 36 height 22
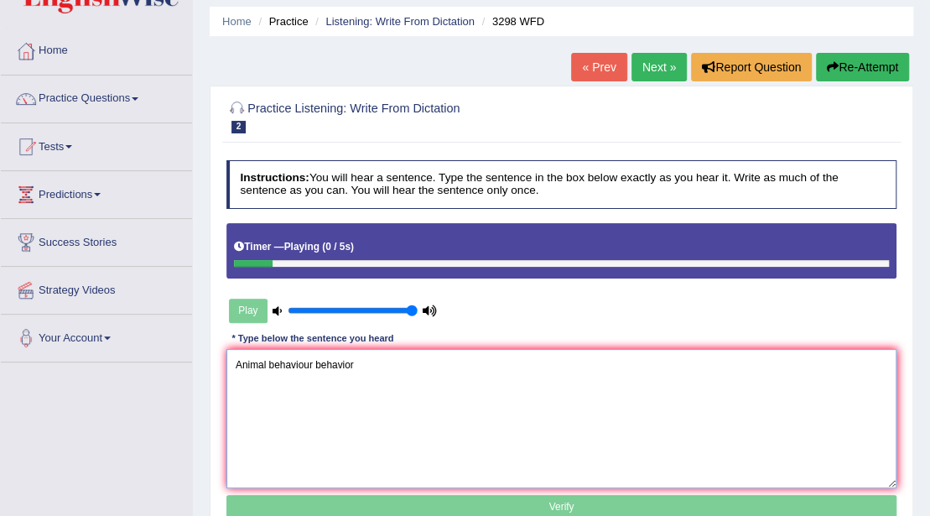
click at [418, 367] on textarea "Animal behaviour behavior" at bounding box center [561, 418] width 671 height 138
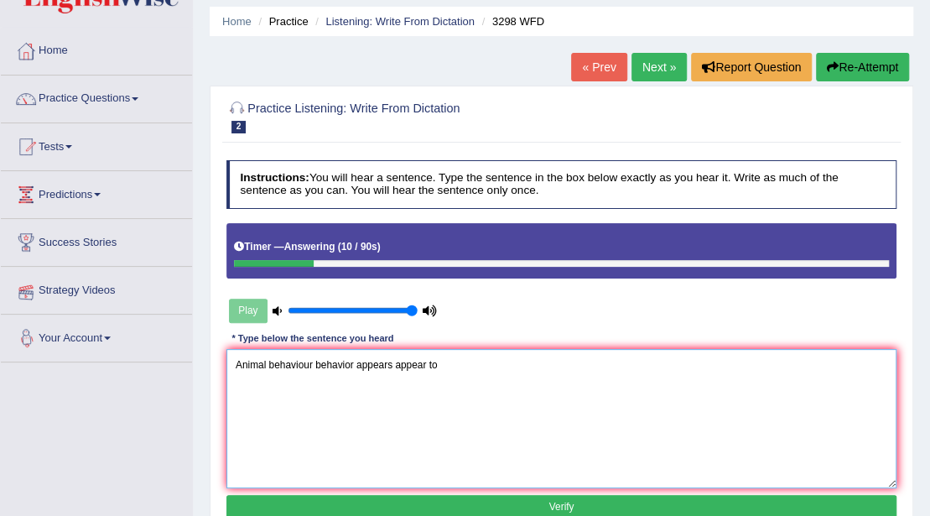
drag, startPoint x: 565, startPoint y: 366, endPoint x: 0, endPoint y: 290, distance: 570.2
click at [0, 290] on div "Toggle navigation Home Practice Questions Speaking Practice Read Aloud Repeat S…" at bounding box center [465, 381] width 930 height 872
type textarea "Animal behaviour behavior appears appear to"
click at [868, 76] on button "Re-Attempt" at bounding box center [862, 67] width 93 height 29
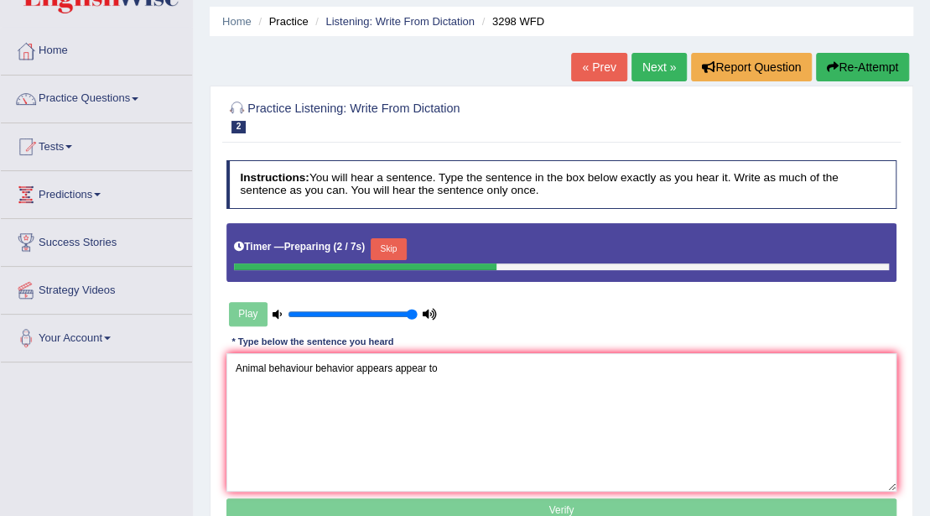
click at [399, 252] on button "Skip" at bounding box center [389, 249] width 36 height 22
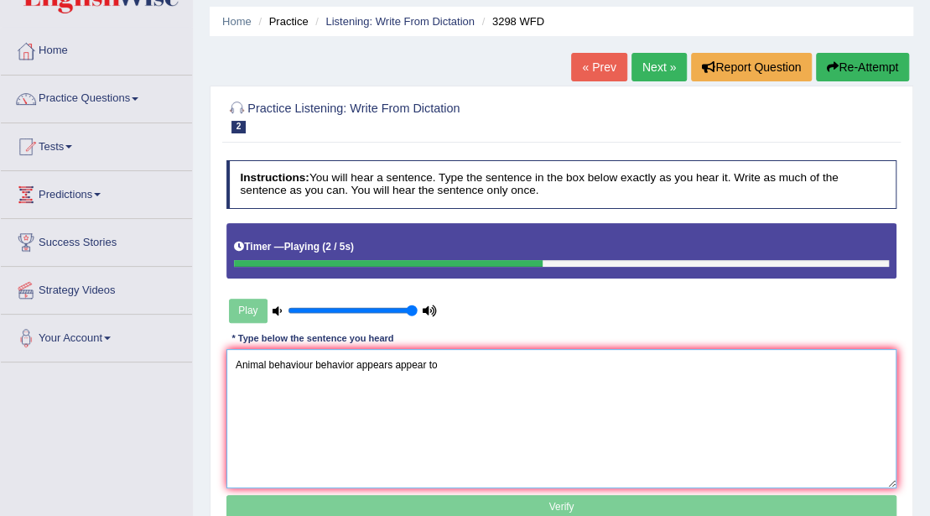
click at [470, 368] on textarea "Animal behaviour behavior appears appear to" at bounding box center [561, 418] width 671 height 138
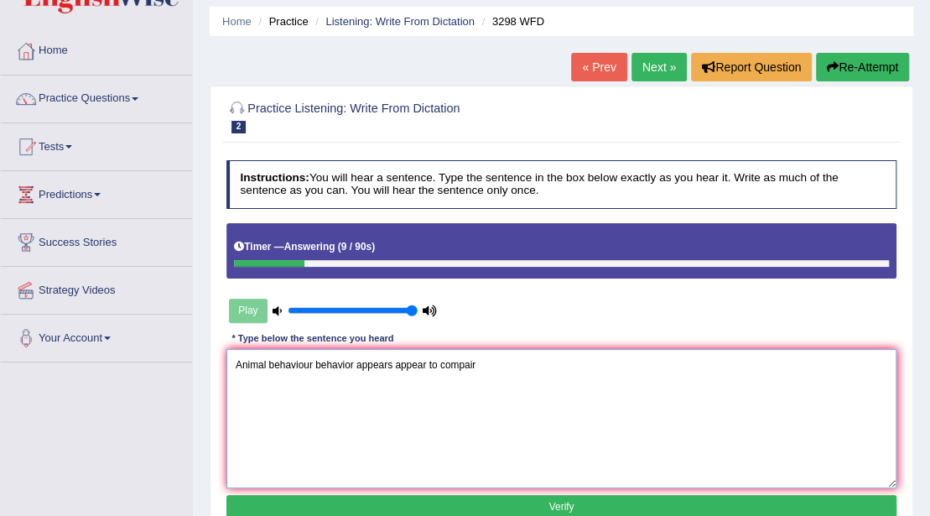
drag, startPoint x: 535, startPoint y: 361, endPoint x: 0, endPoint y: 376, distance: 535.2
click at [0, 376] on div "Toggle navigation Home Practice Questions Speaking Practice Read Aloud Repeat S…" at bounding box center [465, 381] width 930 height 872
type textarea "Animal behaviour behavior appears appear to compair"
click at [875, 67] on button "Re-Attempt" at bounding box center [862, 67] width 93 height 29
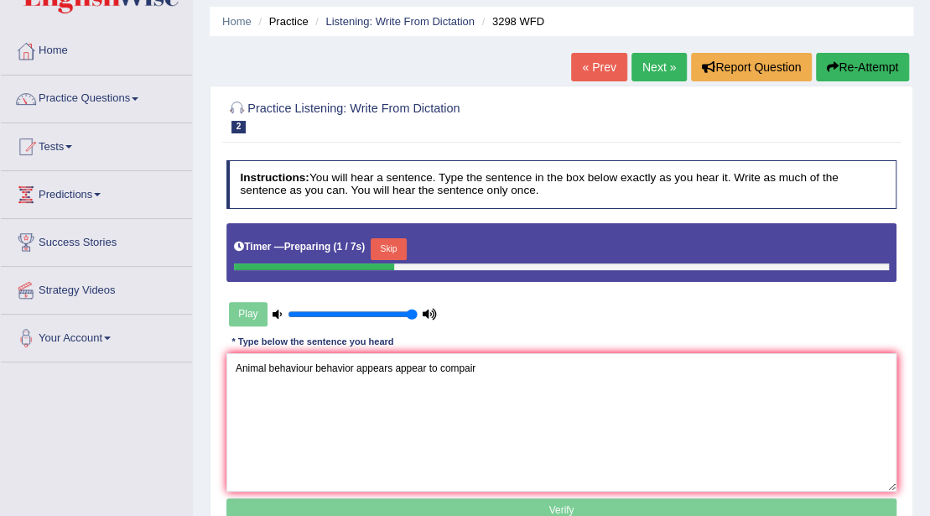
click at [396, 246] on button "Skip" at bounding box center [389, 249] width 36 height 22
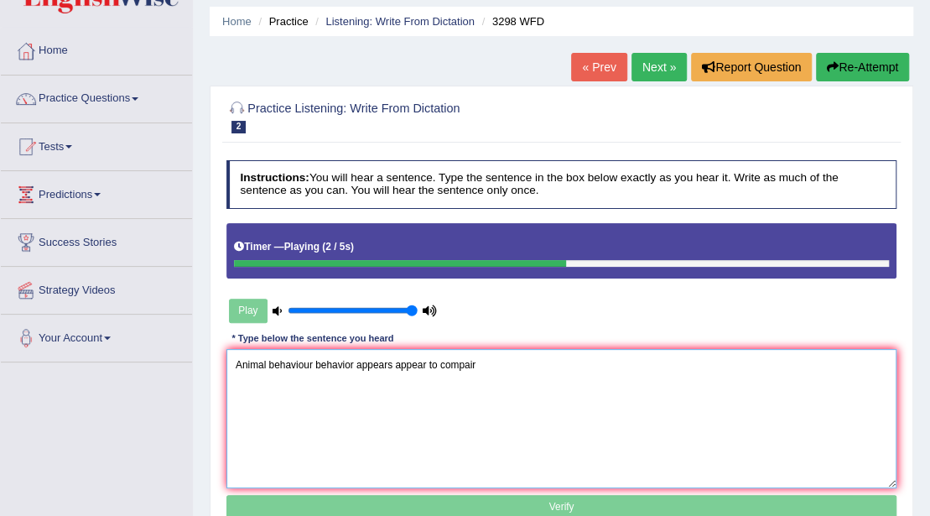
click at [490, 369] on textarea "Animal behaviour behavior appears appear to compair" at bounding box center [561, 418] width 671 height 138
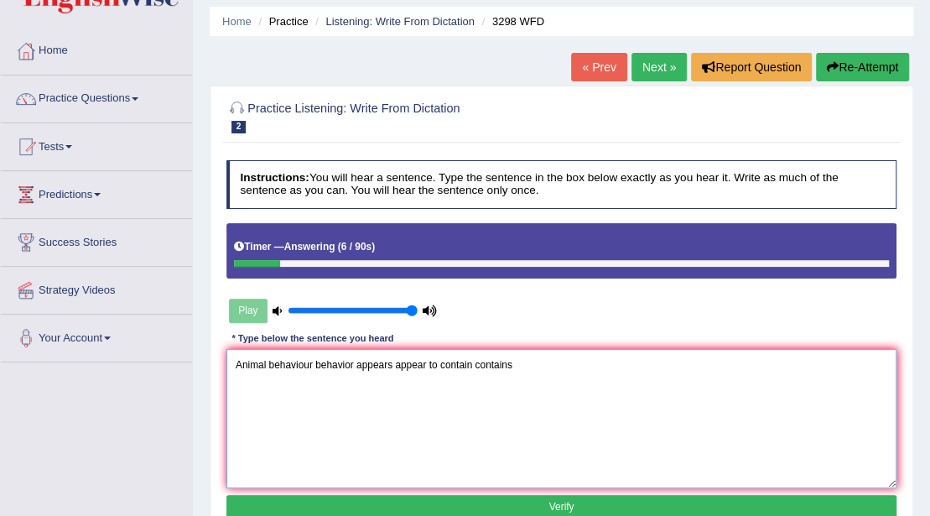
drag, startPoint x: 553, startPoint y: 364, endPoint x: 0, endPoint y: 377, distance: 552.8
click at [0, 377] on div "Toggle navigation Home Practice Questions Speaking Practice Read Aloud Repeat S…" at bounding box center [465, 381] width 930 height 872
type textarea "Animal behaviour behavior appears appear to contain contains"
click at [881, 80] on button "Re-Attempt" at bounding box center [862, 67] width 93 height 29
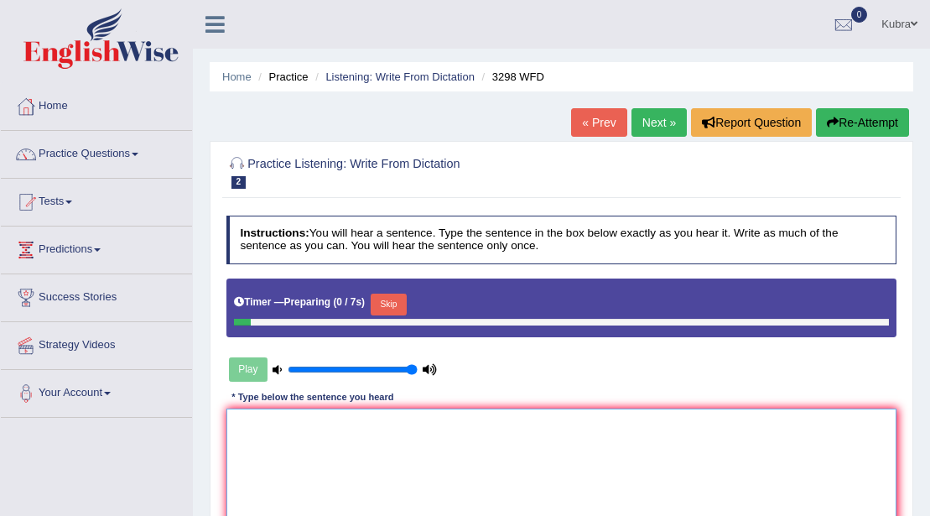
click at [491, 408] on textarea at bounding box center [561, 477] width 671 height 138
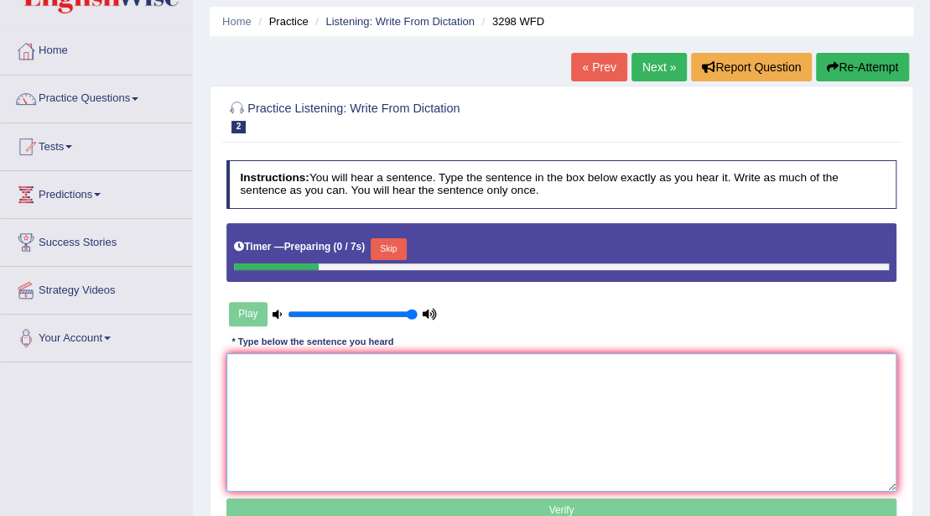
paste textarea "Animal behaviour behavior appears appear to contain contains"
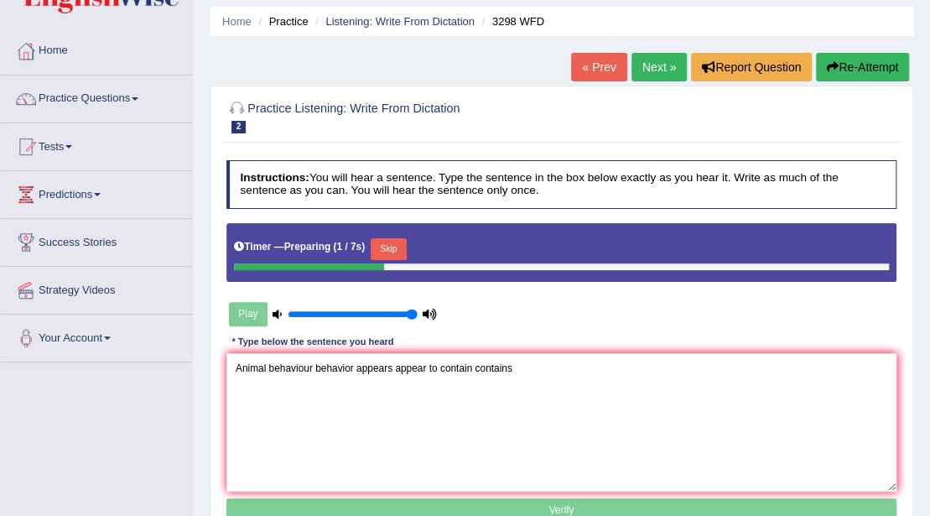
click at [401, 243] on button "Skip" at bounding box center [389, 249] width 36 height 22
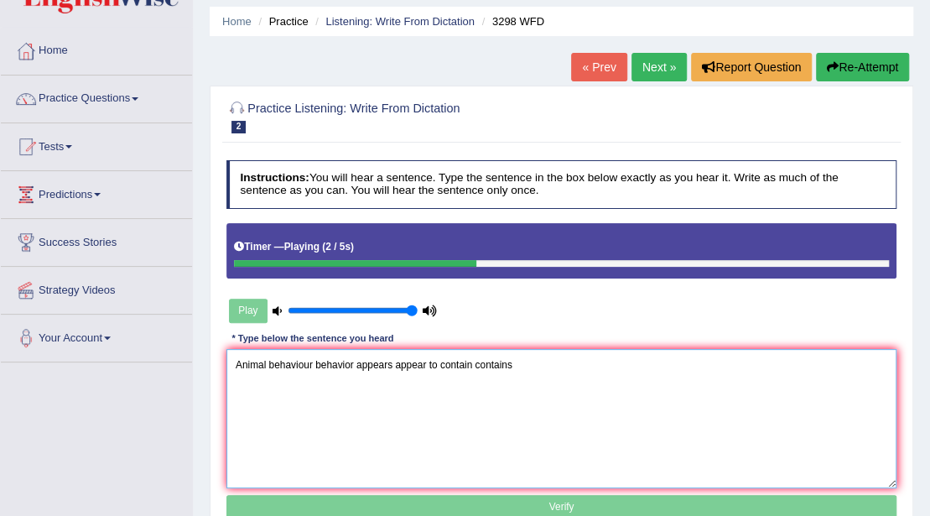
click at [574, 372] on textarea "Animal behaviour behavior appears appear to contain contains" at bounding box center [561, 418] width 671 height 138
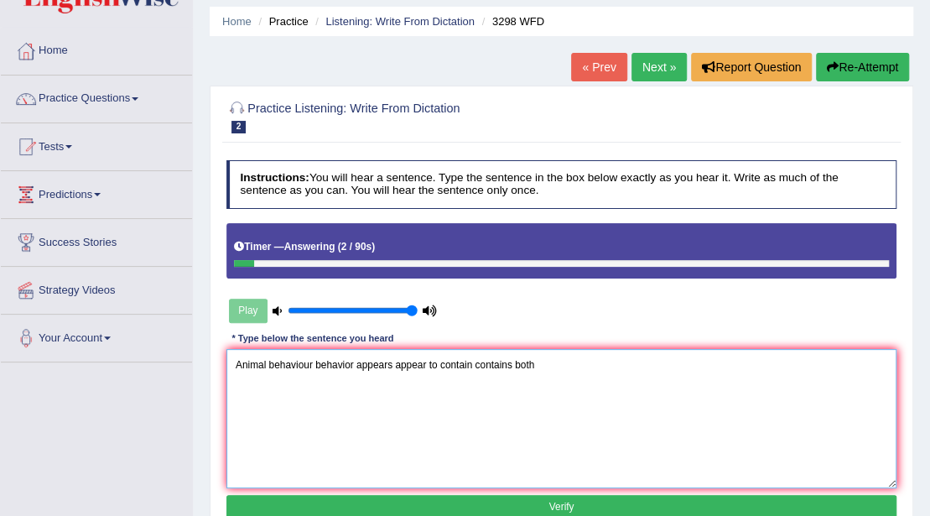
click at [515, 373] on textarea "Animal behaviour behavior appears appear to contain contains both" at bounding box center [561, 418] width 671 height 138
click at [619, 371] on textarea "Animal behaviour behavior appears appear to contain contains to both" at bounding box center [561, 418] width 671 height 138
drag, startPoint x: 732, startPoint y: 364, endPoint x: 0, endPoint y: 290, distance: 735.7
click at [0, 290] on div "Toggle navigation Home Practice Questions Speaking Practice Read Aloud Repeat S…" at bounding box center [465, 381] width 930 height 872
type textarea "Animal behaviour behavior appears appear to contain contains to both similar as…"
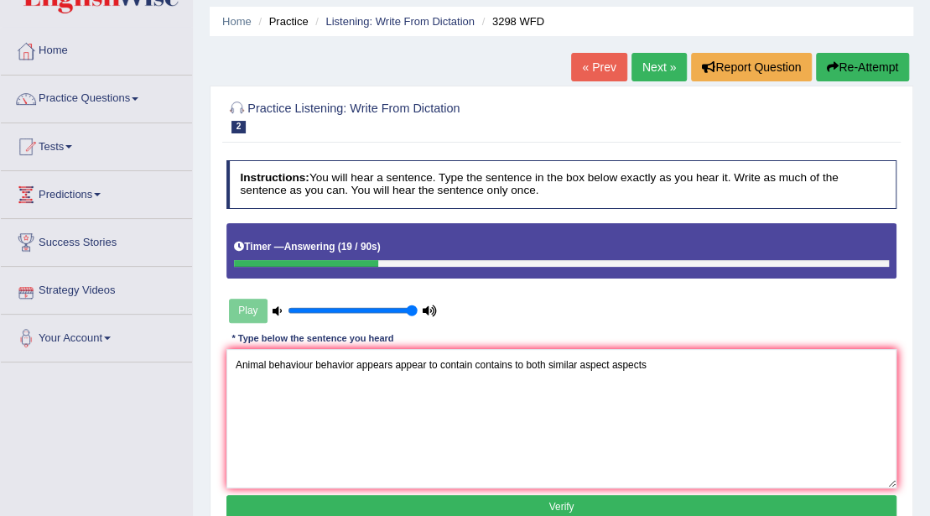
click at [835, 70] on button "Re-Attempt" at bounding box center [862, 67] width 93 height 29
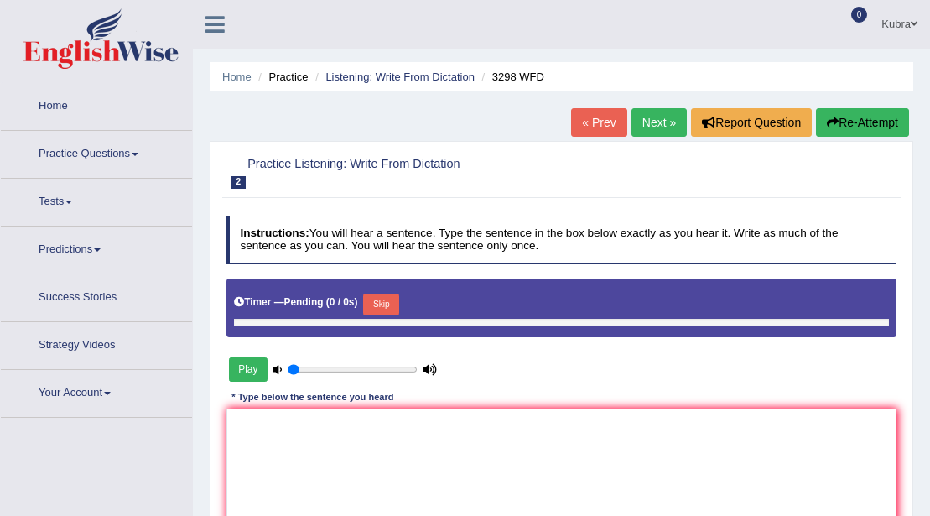
type input "1"
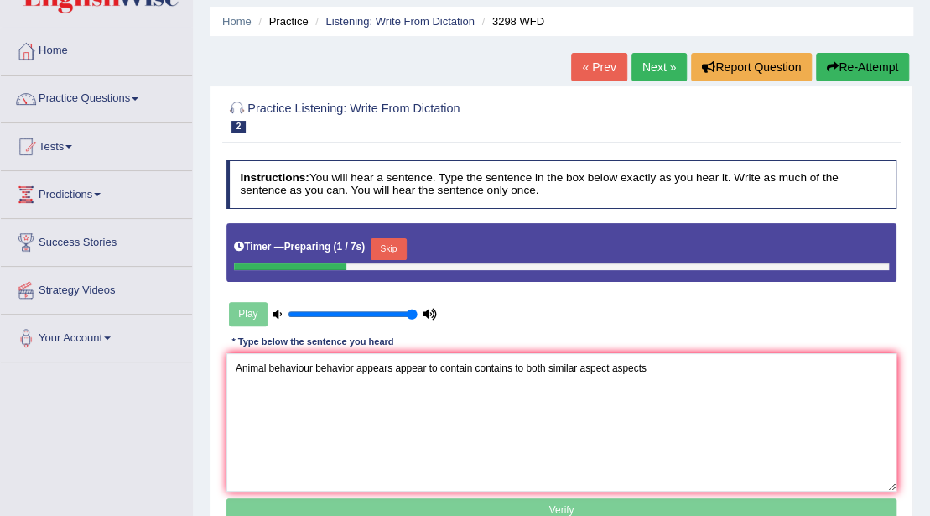
click at [392, 238] on button "Skip" at bounding box center [389, 249] width 36 height 22
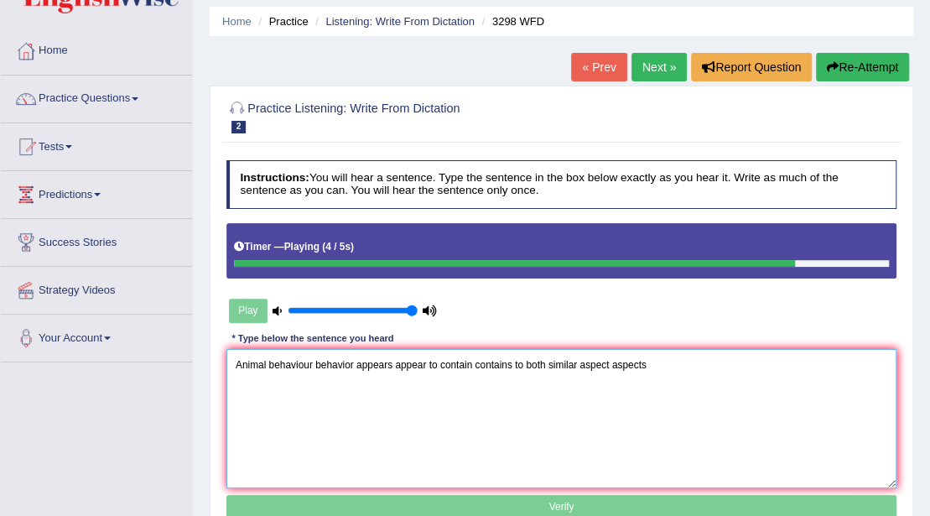
click at [582, 364] on textarea "Animal behaviour behavior appears appear to contain contains to both similar as…" at bounding box center [561, 418] width 671 height 138
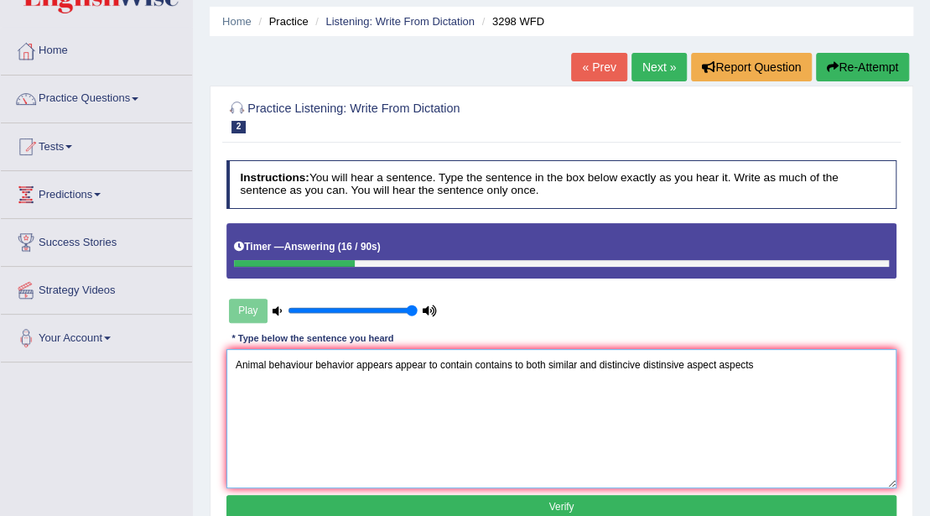
click at [787, 363] on textarea "Animal behaviour behavior appears appear to contain contains to both similar an…" at bounding box center [561, 418] width 671 height 138
drag, startPoint x: 817, startPoint y: 364, endPoint x: 0, endPoint y: 352, distance: 816.8
click at [0, 352] on div "Toggle navigation Home Practice Questions Speaking Practice Read Aloud Repeat S…" at bounding box center [465, 381] width 930 height 872
type textarea "Animal behaviour behavior appears appear to contain contains to both similar an…"
click at [836, 71] on button "Re-Attempt" at bounding box center [862, 67] width 93 height 29
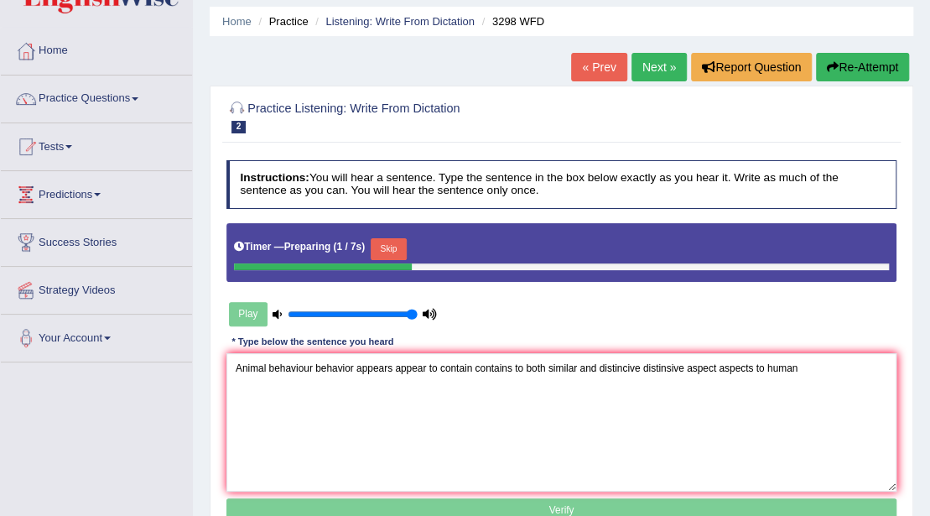
click at [401, 243] on button "Skip" at bounding box center [389, 249] width 36 height 22
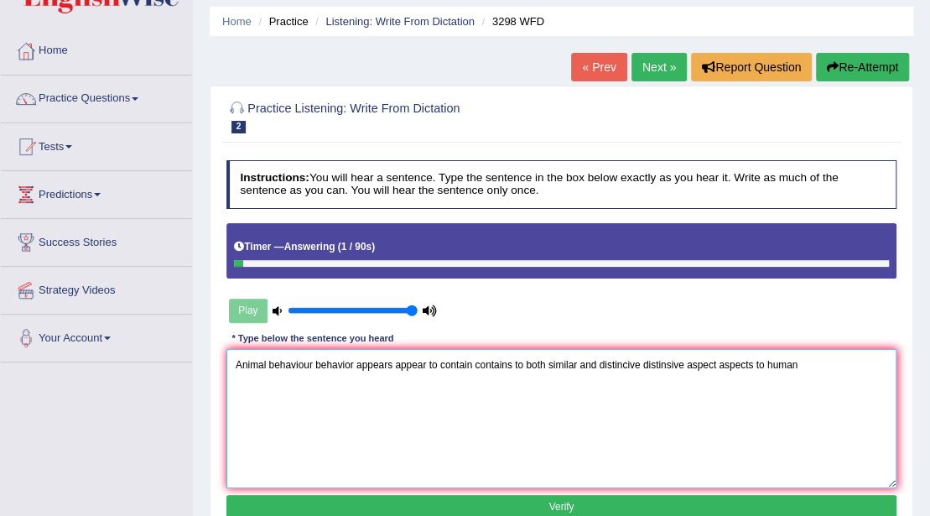
click at [764, 367] on textarea "Animal behaviour behavior appears appear to contain contains to both similar an…" at bounding box center [561, 418] width 671 height 138
click at [852, 369] on textarea "Animal behaviour behavior appears appear to contain contains to both similar an…" at bounding box center [561, 418] width 671 height 138
type textarea "Animal behaviour behavior appears appear to contain contains to both similar an…"
click at [739, 501] on button "Verify" at bounding box center [561, 507] width 671 height 24
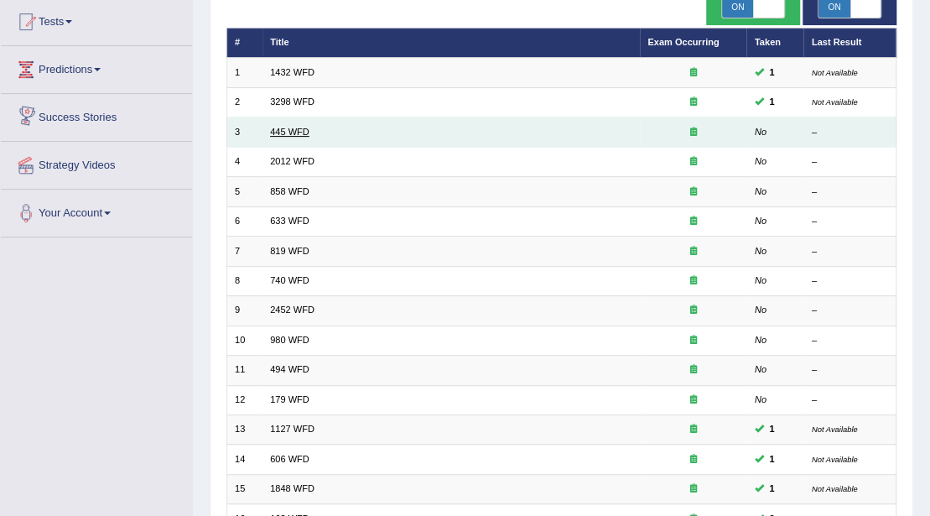
click at [288, 132] on link "445 WFD" at bounding box center [289, 132] width 39 height 10
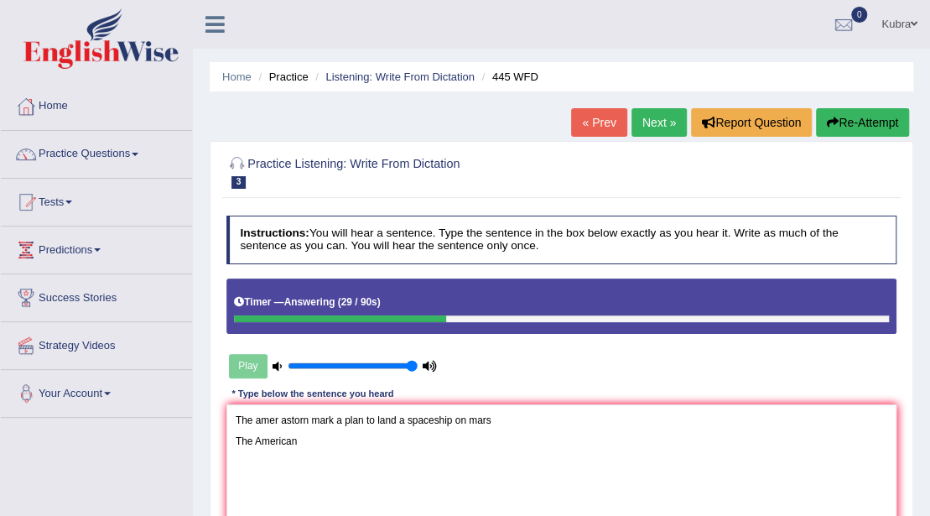
drag, startPoint x: 398, startPoint y: 454, endPoint x: 184, endPoint y: 389, distance: 223.6
click at [184, 389] on div "Toggle navigation Home Practice Questions Speaking Practice Read Aloud Repeat S…" at bounding box center [465, 436] width 930 height 872
type textarea "The amer astorn mark a plan to land a spaceship on mars The American"
click at [863, 124] on button "Re-Attempt" at bounding box center [862, 122] width 93 height 29
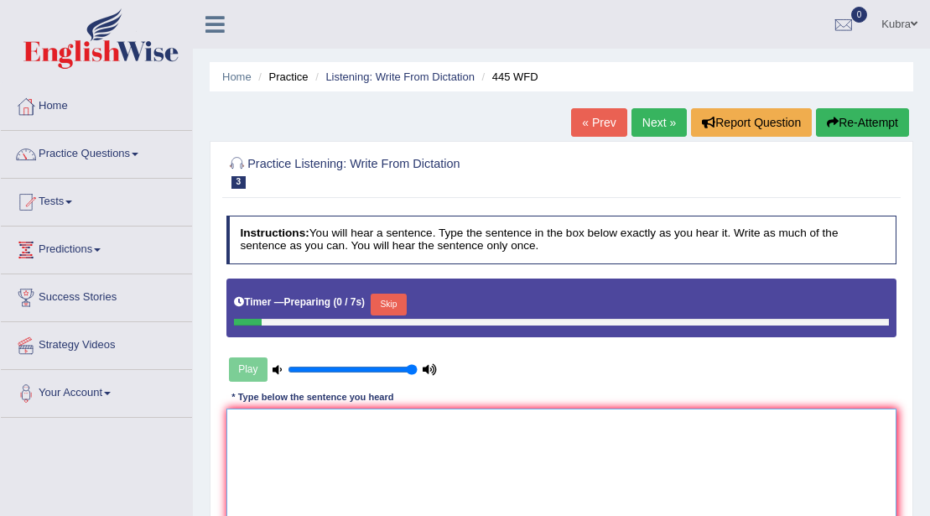
click at [304, 427] on textarea at bounding box center [561, 477] width 671 height 138
paste textarea "The amer astorn mark a plan to land a spaceship on mars The American"
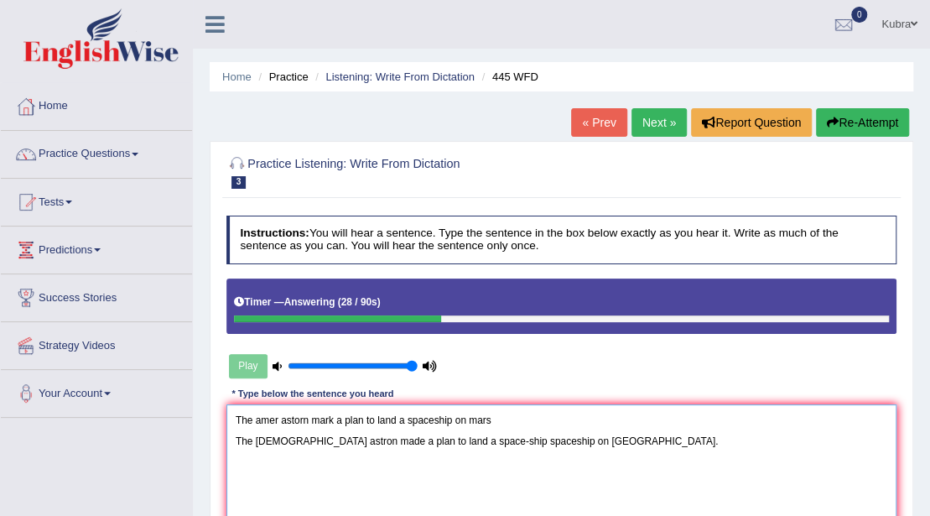
drag, startPoint x: 236, startPoint y: 441, endPoint x: 220, endPoint y: 411, distance: 34.5
click at [220, 411] on div "Practice Listening: Write From Dictation 3 445 WFD Instructions: You will hear …" at bounding box center [562, 367] width 704 height 453
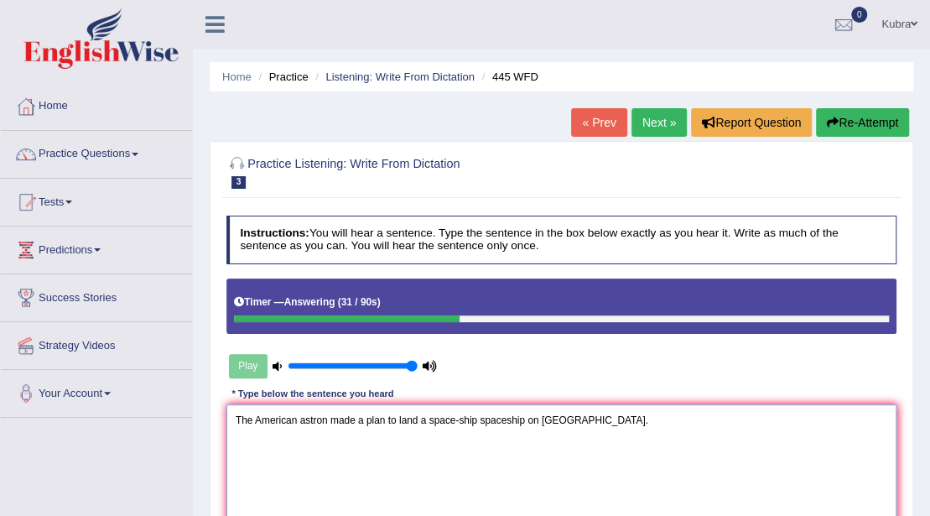
scroll to position [112, 0]
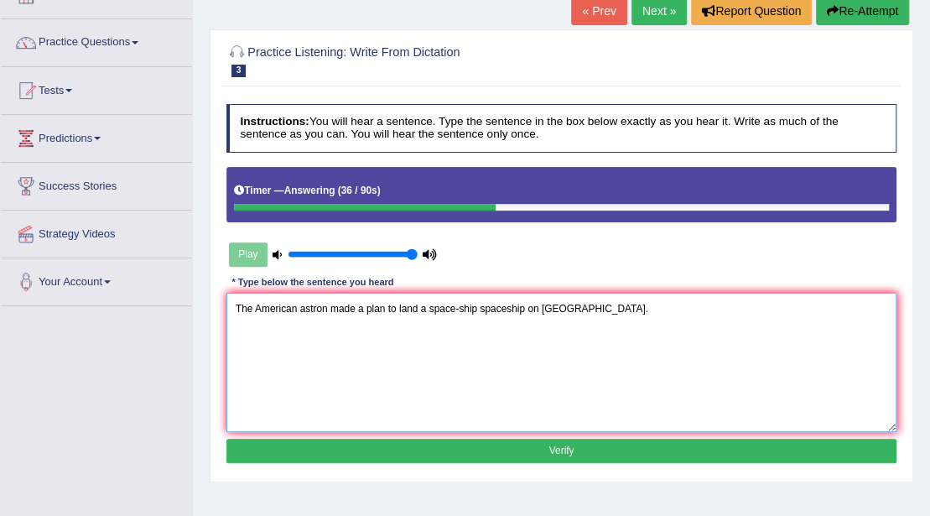
type textarea "The American astron made a plan to land a space-ship spaceship on Mars."
click at [622, 447] on button "Verify" at bounding box center [561, 451] width 671 height 24
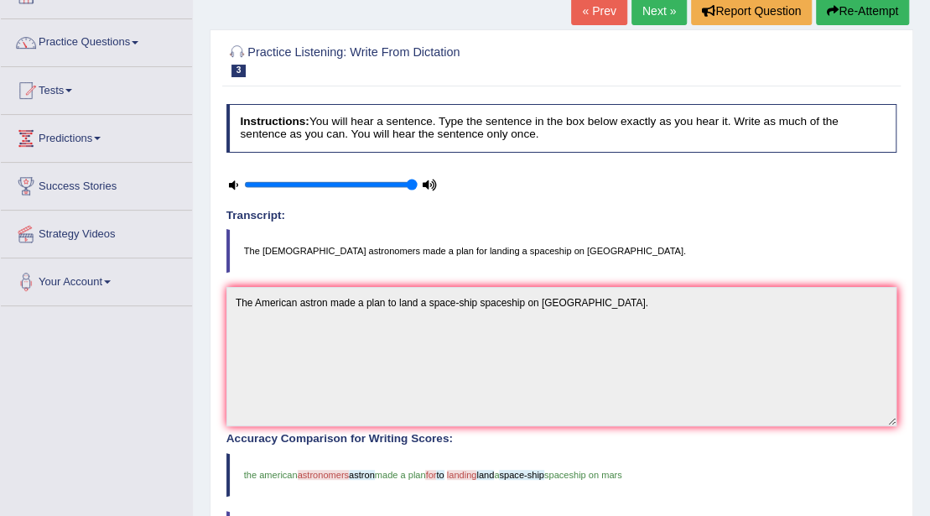
scroll to position [168, 0]
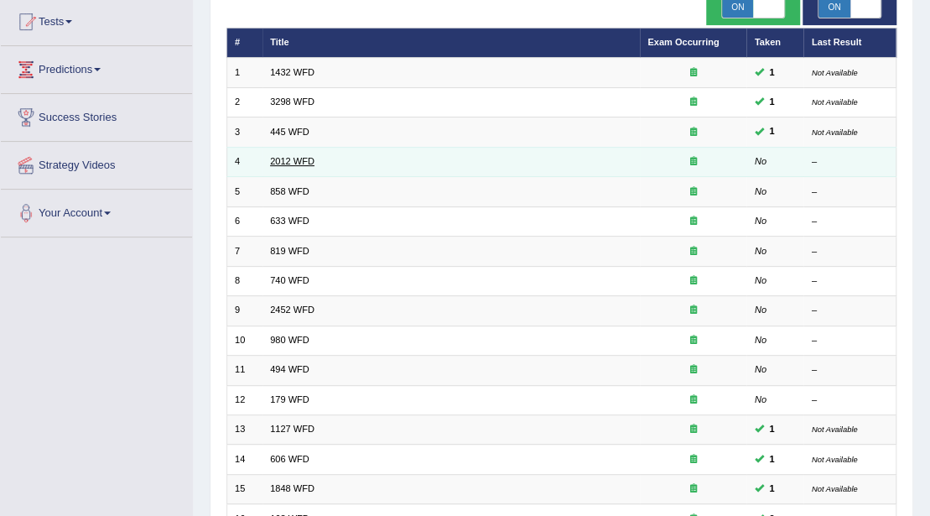
click at [277, 163] on link "2012 WFD" at bounding box center [292, 161] width 44 height 10
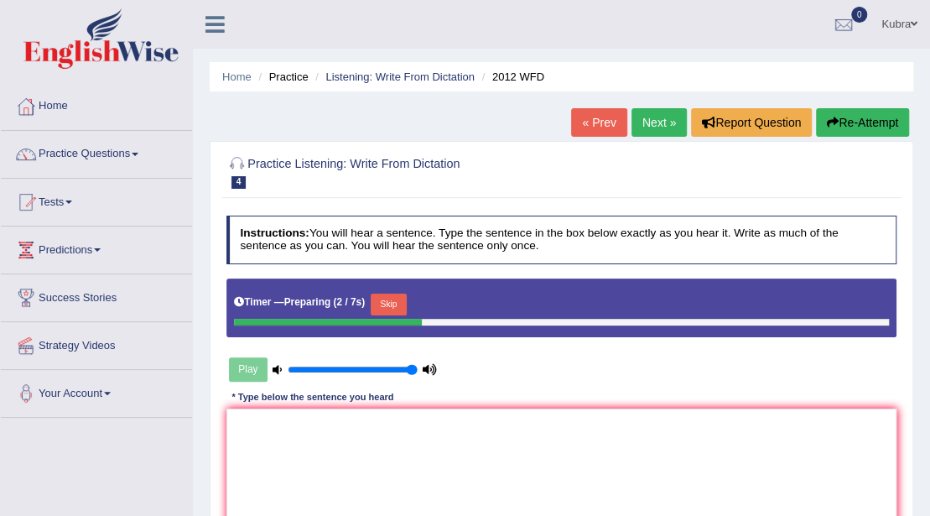
click at [382, 309] on button "Skip" at bounding box center [389, 304] width 36 height 22
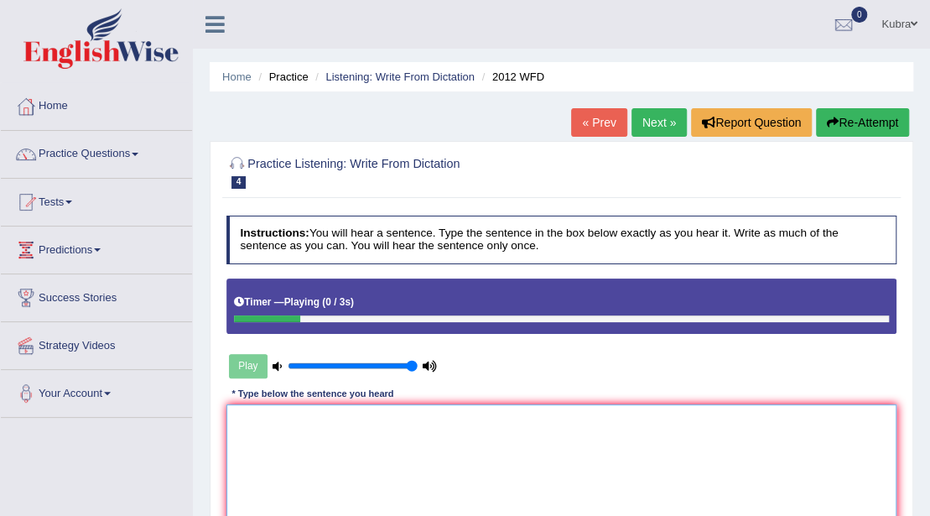
click at [365, 485] on textarea at bounding box center [561, 473] width 671 height 138
click at [357, 433] on textarea "There their is a s" at bounding box center [561, 473] width 671 height 138
type textarea "There their is a greate debate on this"
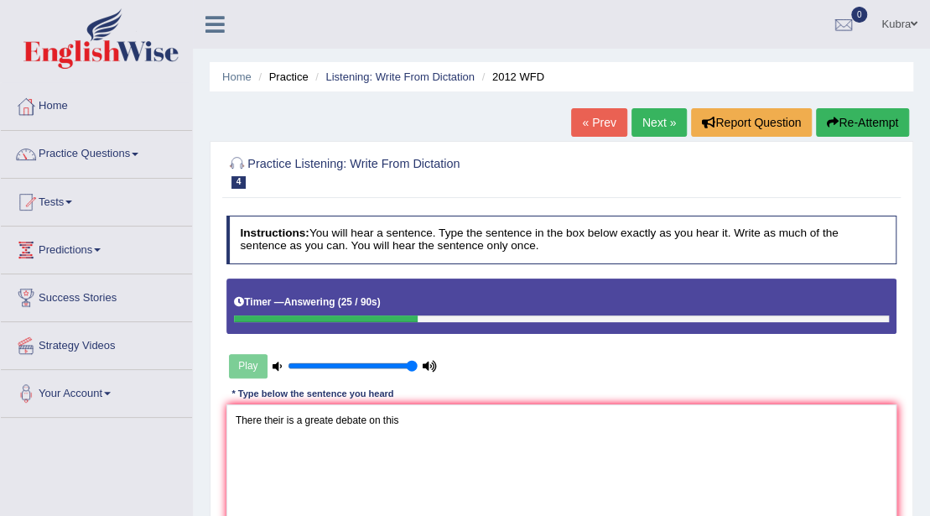
drag, startPoint x: 554, startPoint y: 401, endPoint x: 251, endPoint y: 420, distance: 304.2
click at [251, 420] on div "Instructions: You will hear a sentence. Type the sentence in the box below exac…" at bounding box center [561, 397] width 678 height 377
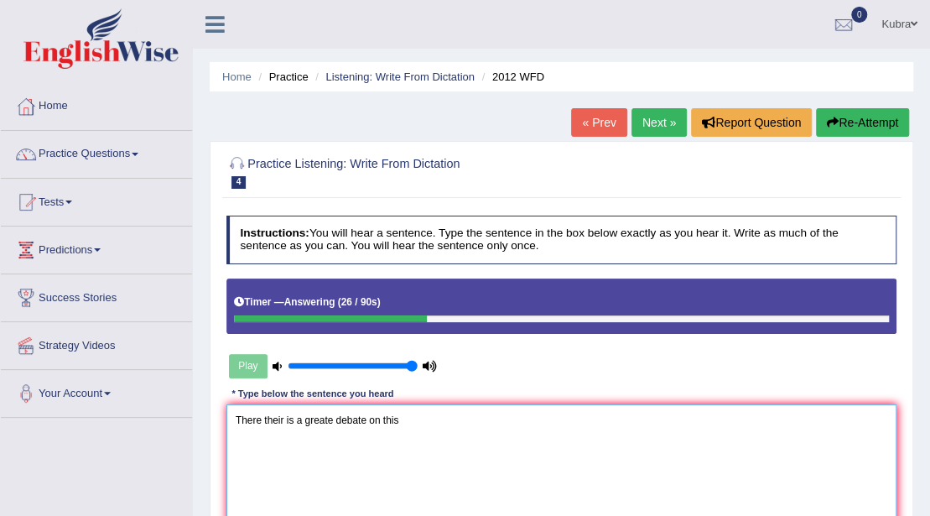
drag, startPoint x: 538, startPoint y: 419, endPoint x: 204, endPoint y: 428, distance: 334.7
click at [204, 428] on div "Home Practice Listening: Write From Dictation 2012 WFD « Prev Next » Report Que…" at bounding box center [561, 419] width 737 height 839
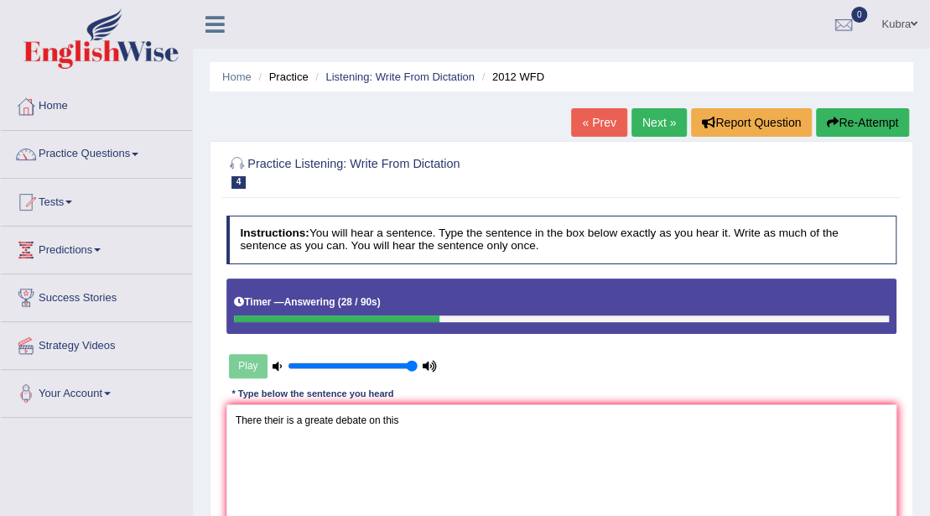
drag, startPoint x: 882, startPoint y: 117, endPoint x: 708, endPoint y: 248, distance: 218.5
click at [881, 117] on button "Re-Attempt" at bounding box center [862, 122] width 93 height 29
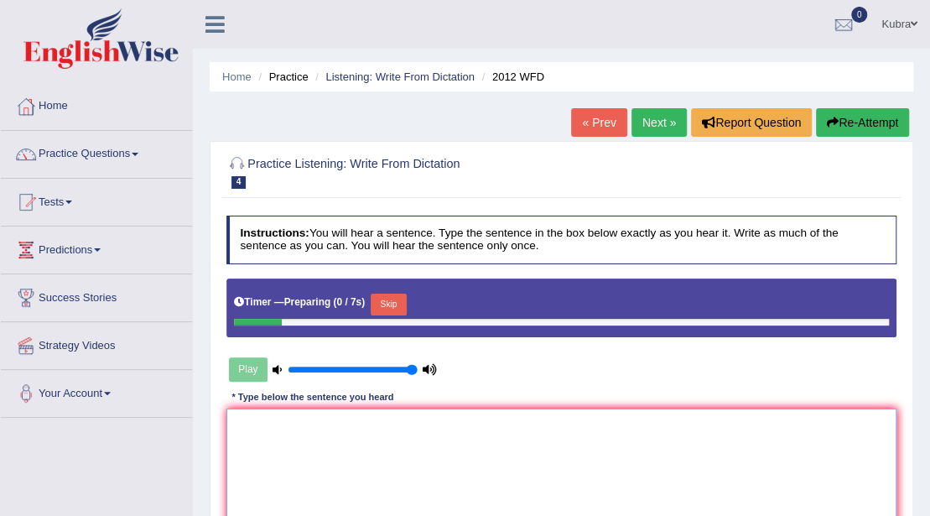
click at [265, 443] on textarea at bounding box center [561, 477] width 671 height 138
paste textarea "There their is a greate debate on this"
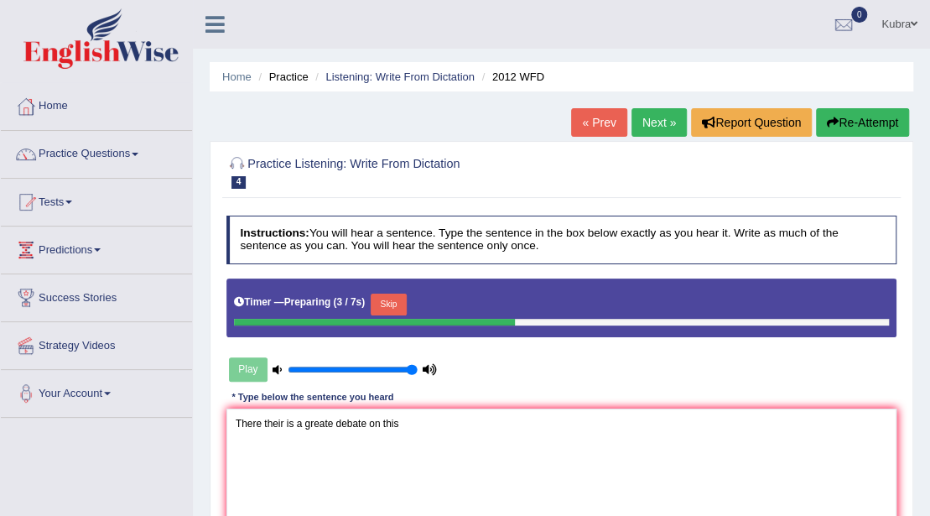
click at [400, 293] on button "Skip" at bounding box center [389, 304] width 36 height 22
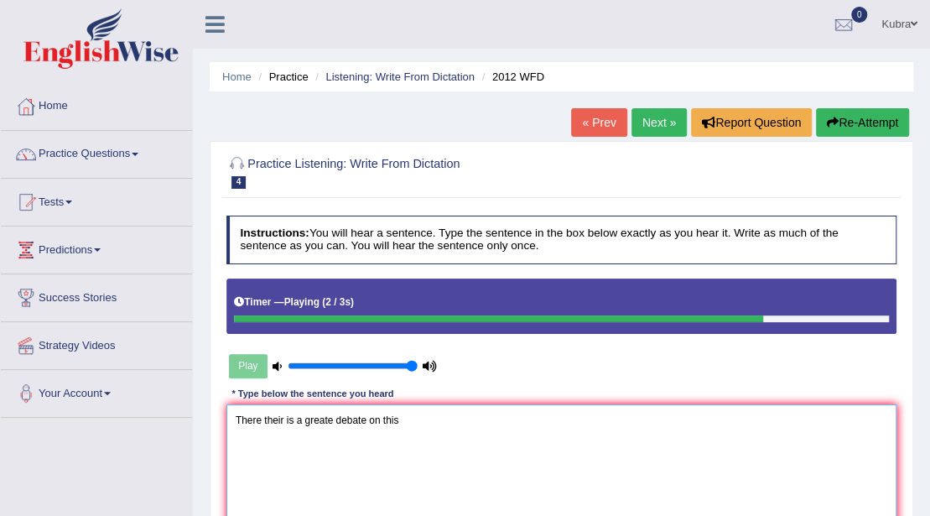
click at [334, 422] on textarea "There their is a greate debate on this" at bounding box center [561, 473] width 671 height 138
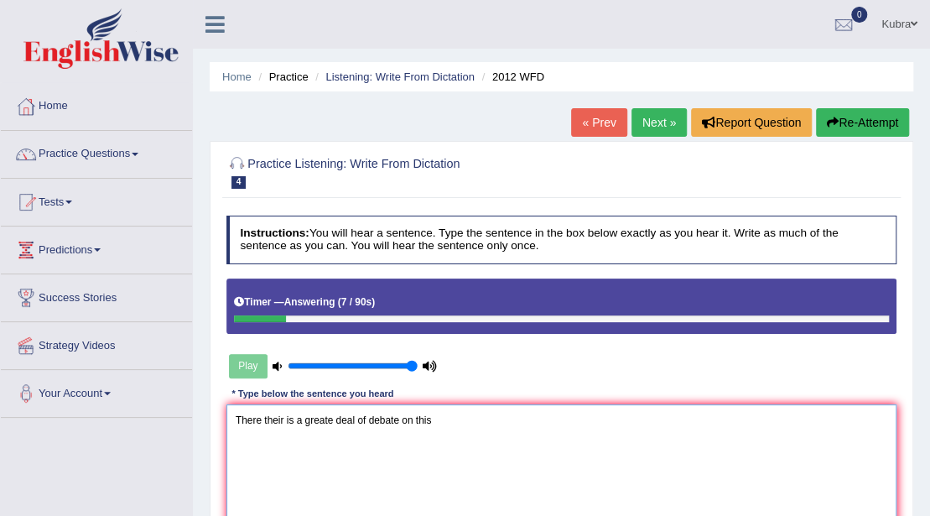
click at [494, 423] on textarea "There their is a greate deal of debate on this" at bounding box center [561, 473] width 671 height 138
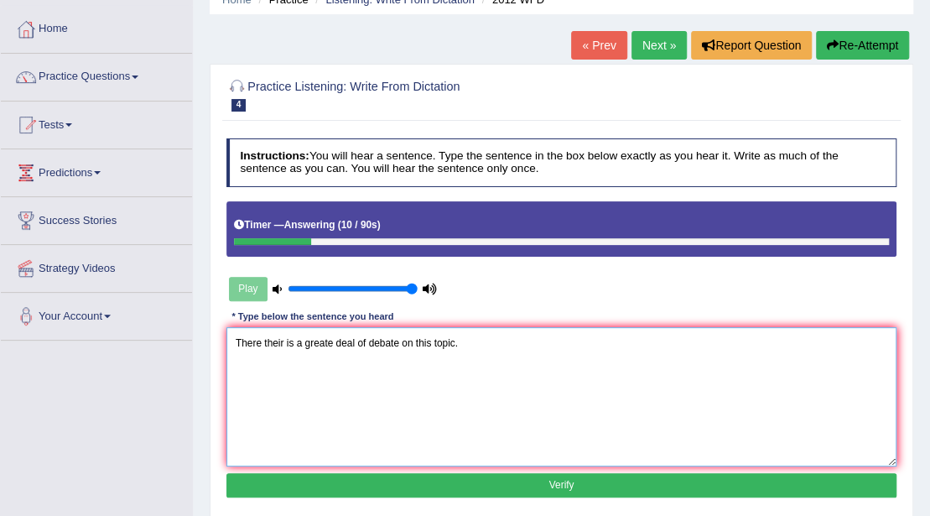
scroll to position [168, 0]
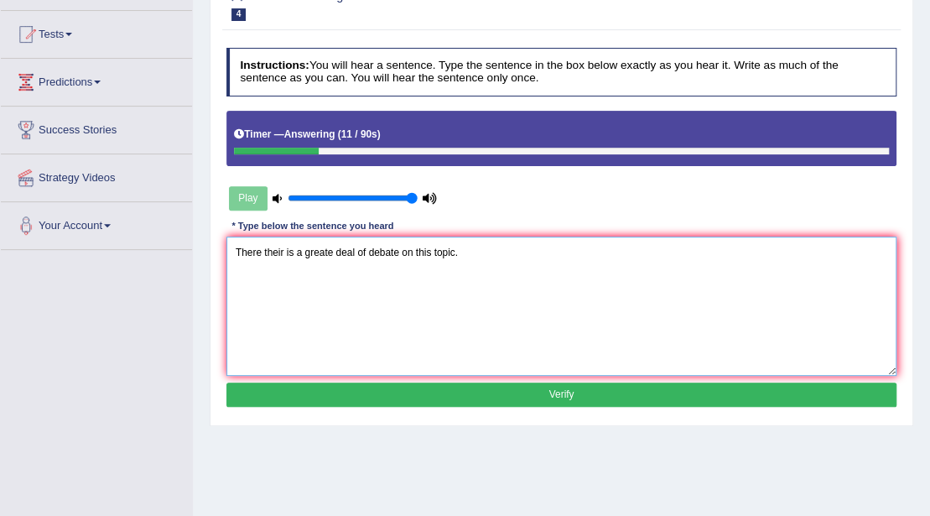
type textarea "There their is a greate deal of debate on this topic."
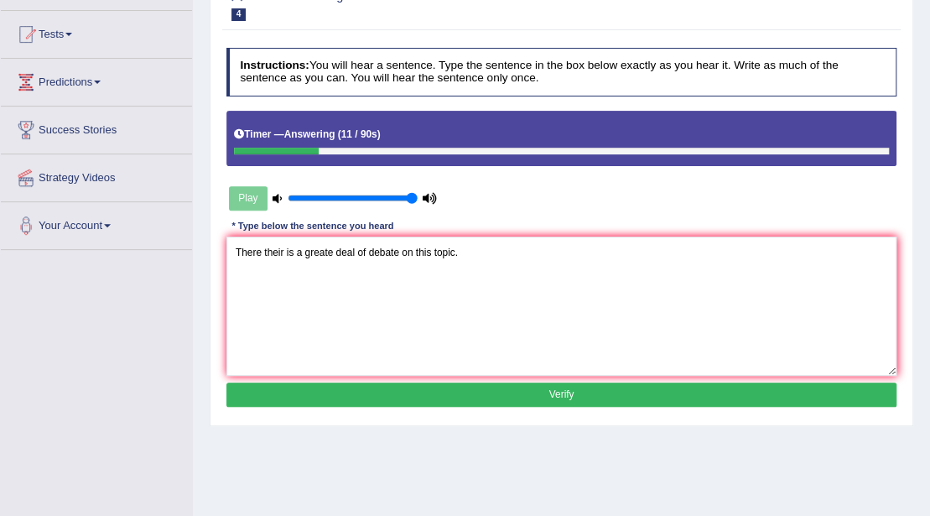
click at [491, 396] on button "Verify" at bounding box center [561, 394] width 671 height 24
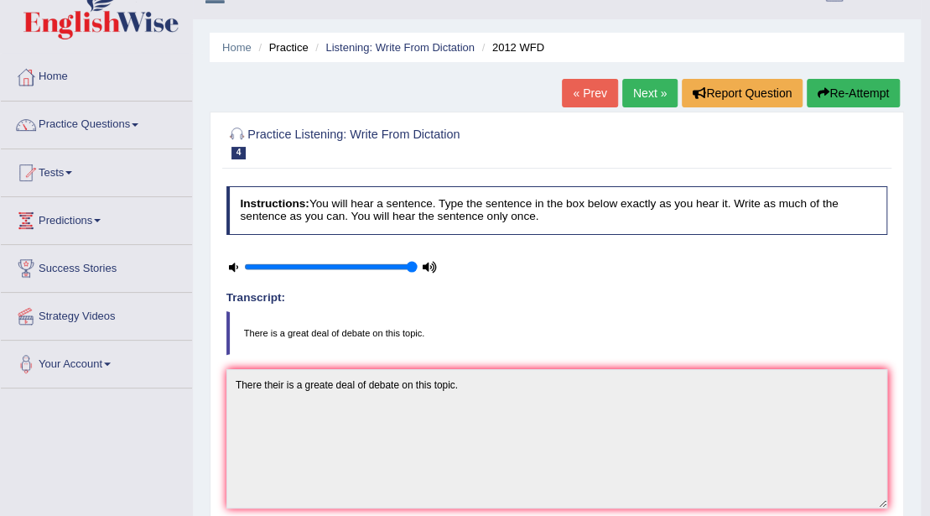
scroll to position [0, 0]
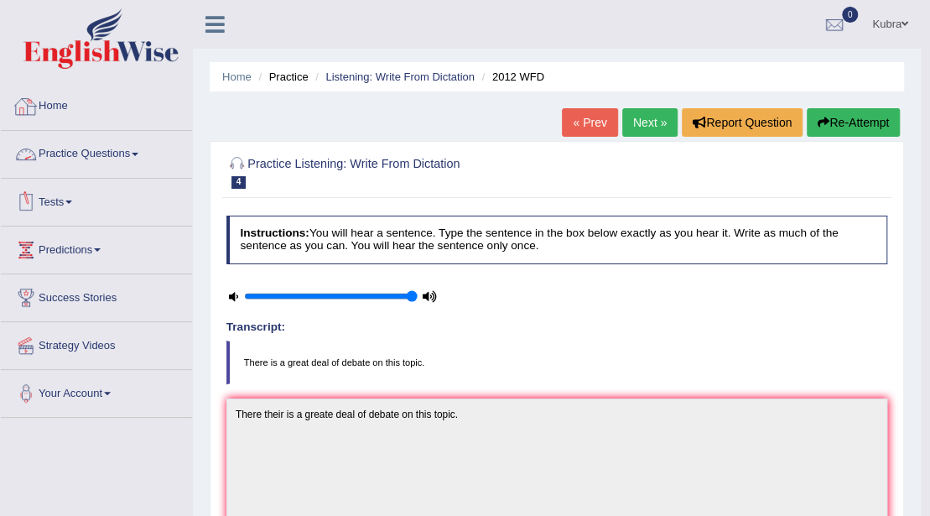
click at [94, 149] on link "Practice Questions" at bounding box center [96, 152] width 191 height 42
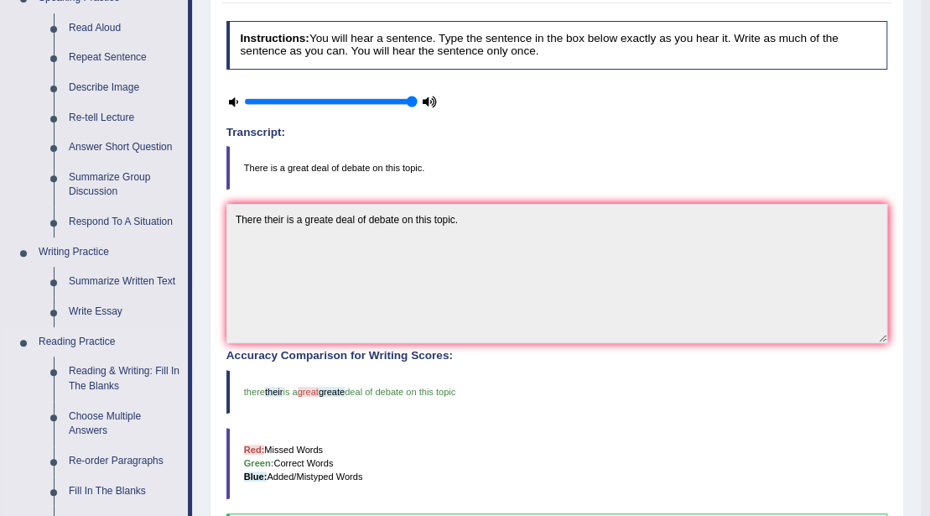
scroll to position [223, 0]
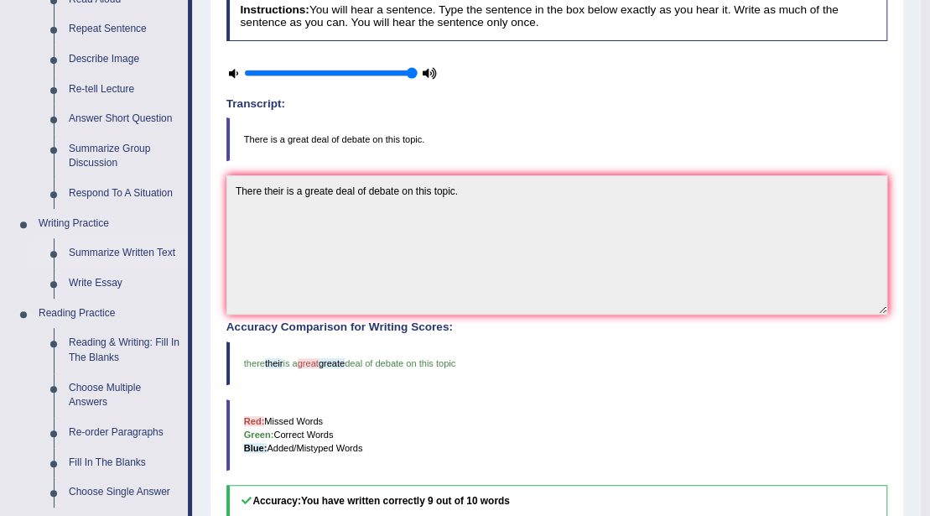
click at [102, 254] on link "Summarize Written Text" at bounding box center [124, 253] width 127 height 30
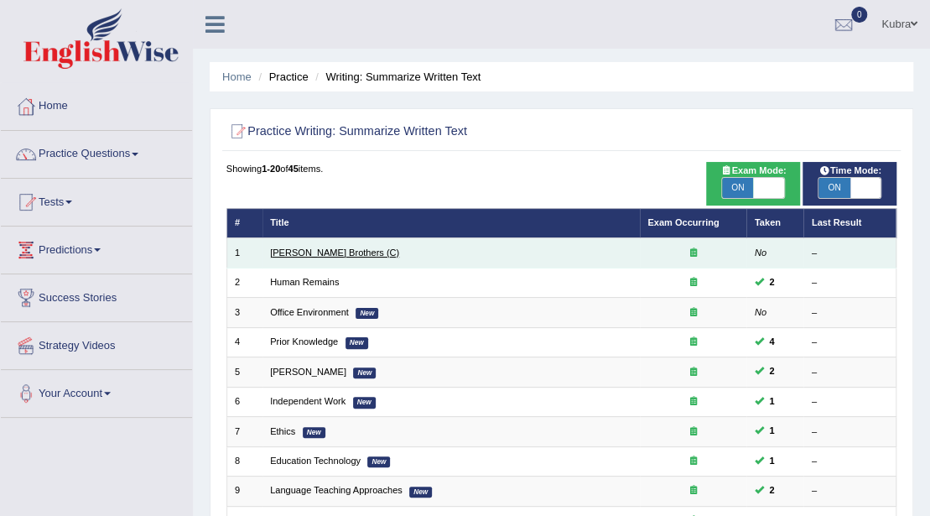
click at [322, 251] on link "[PERSON_NAME] Brothers (C)" at bounding box center [334, 252] width 129 height 10
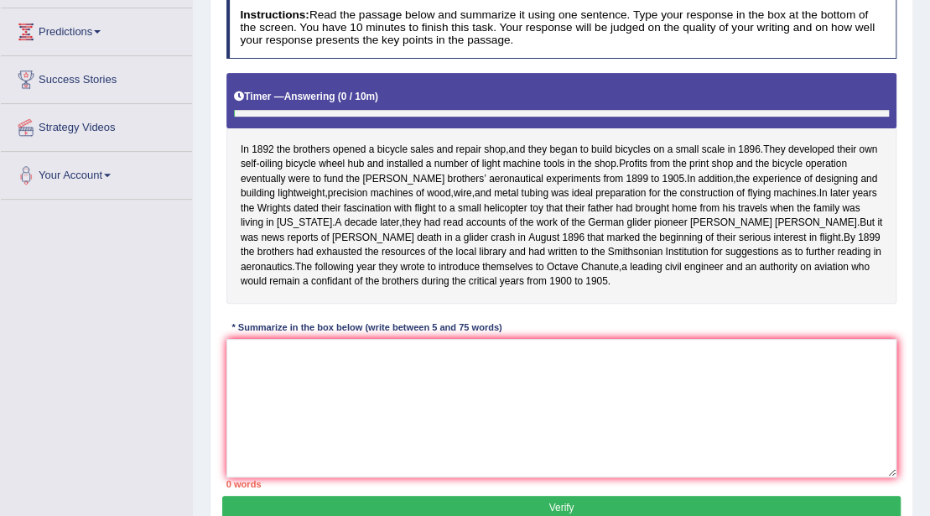
scroll to position [223, 0]
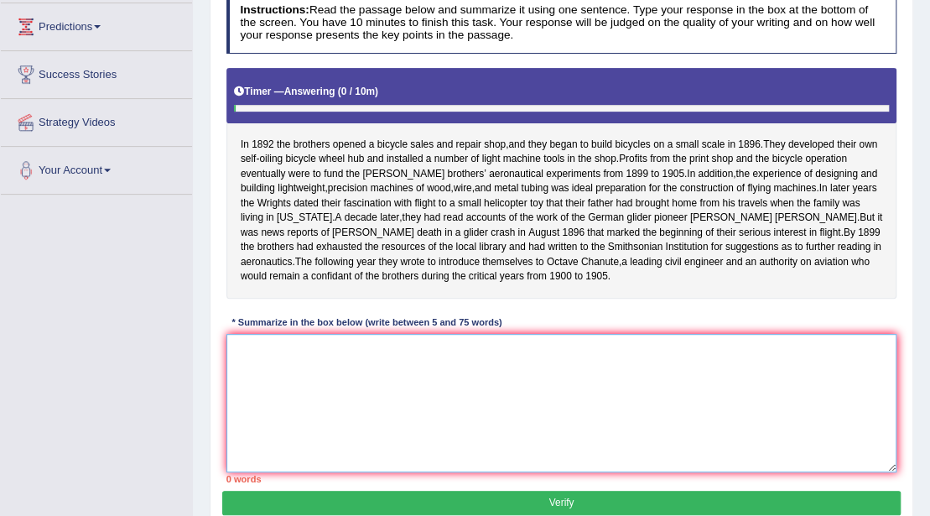
click at [350, 362] on textarea at bounding box center [561, 403] width 671 height 138
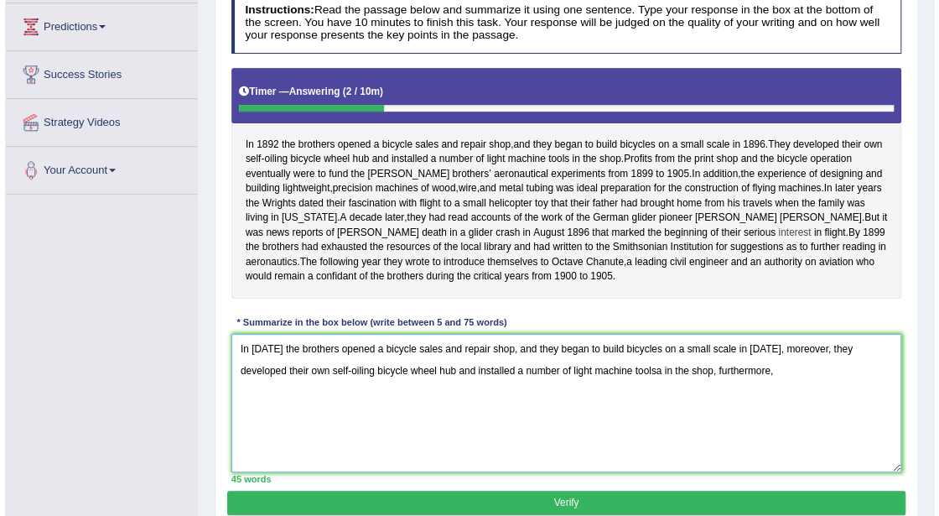
scroll to position [279, 0]
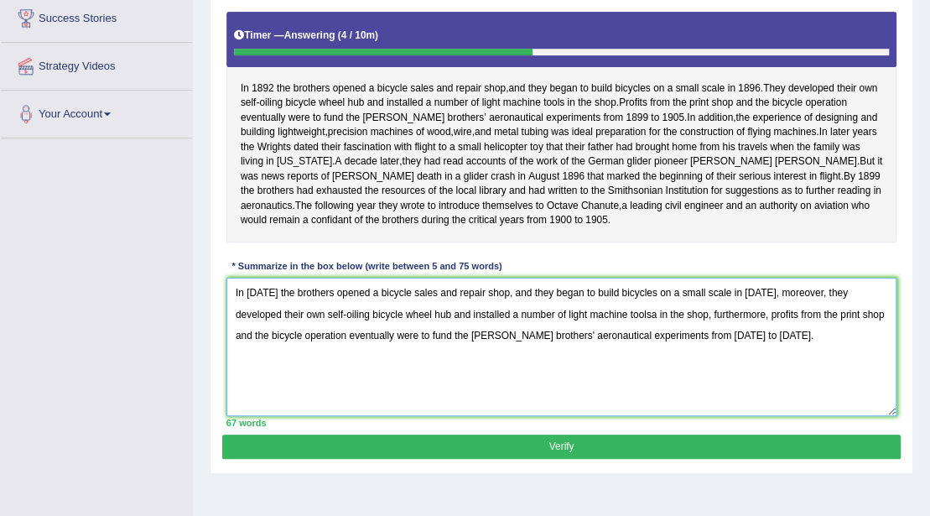
type textarea "In [DATE] the brothers opened a bicycle sales and repair shop, and they began t…"
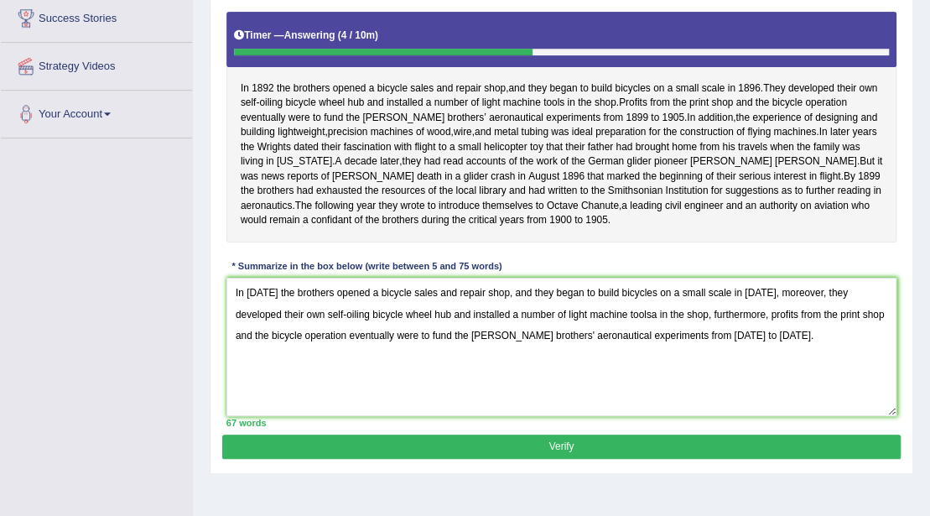
click at [419, 459] on button "Verify" at bounding box center [561, 446] width 678 height 24
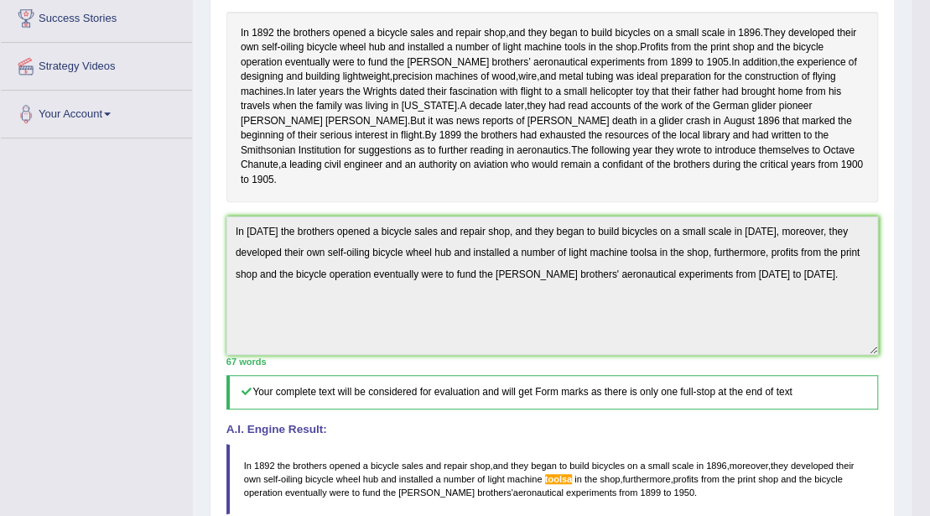
scroll to position [223, 0]
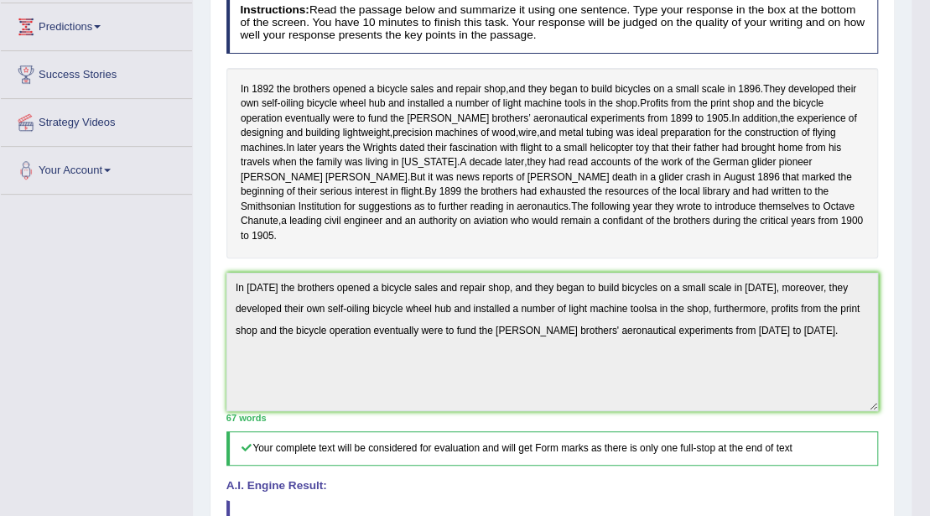
click at [929, 293] on html "Toggle navigation Home Practice Questions Speaking Practice Read Aloud Repeat S…" at bounding box center [465, 35] width 930 height 516
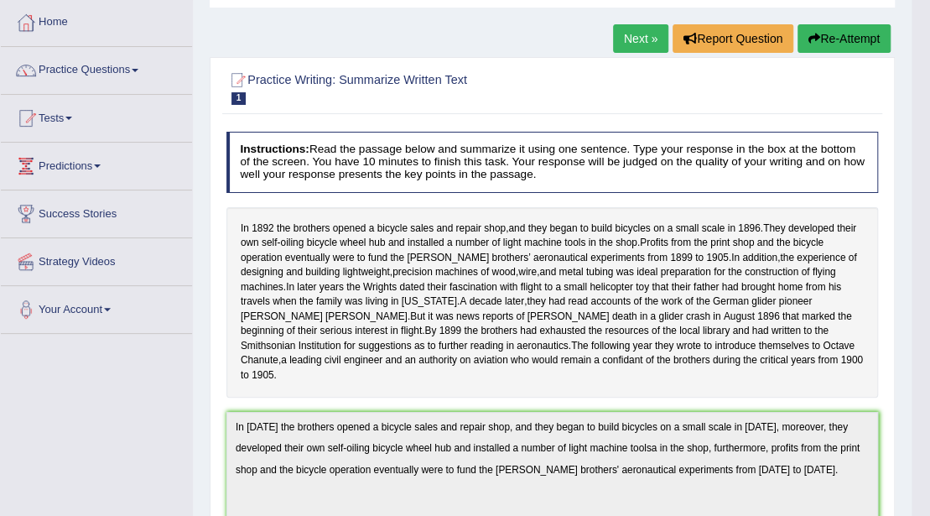
scroll to position [0, 0]
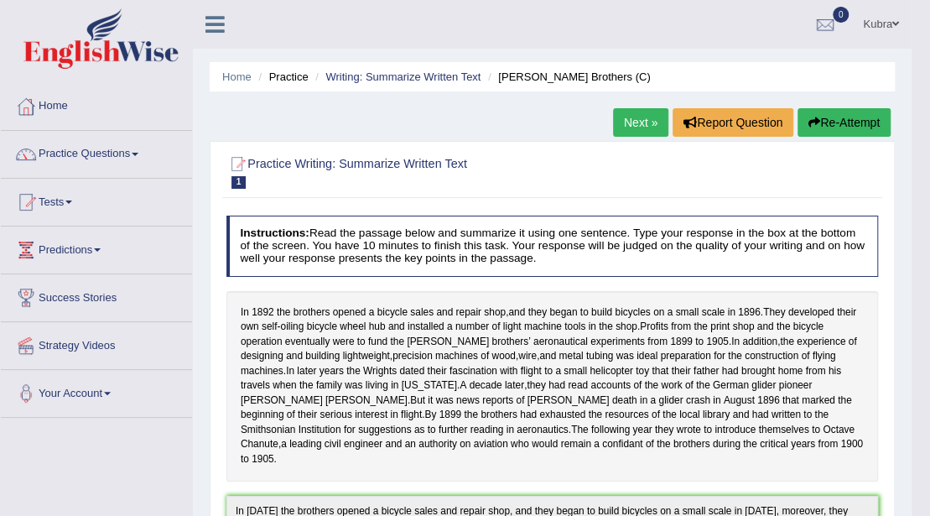
click at [844, 120] on button "Re-Attempt" at bounding box center [843, 122] width 93 height 29
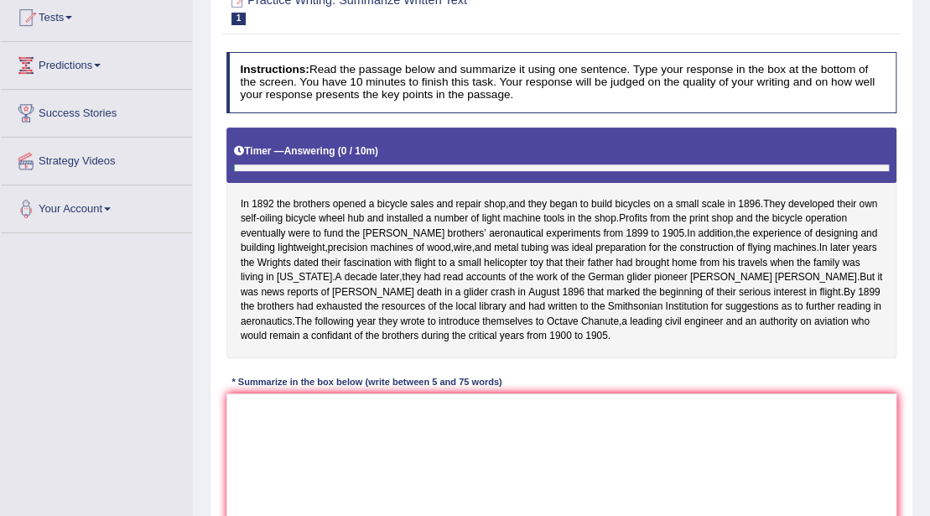
scroll to position [223, 0]
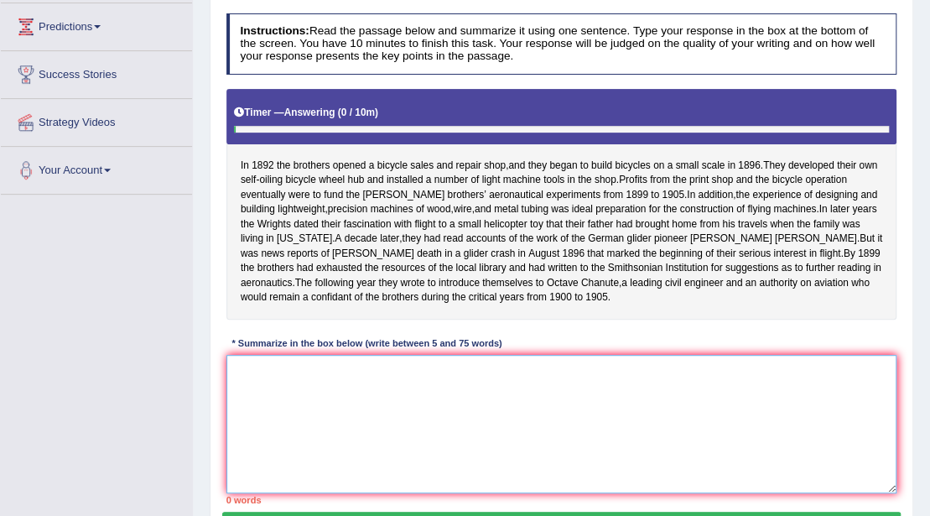
click at [438, 384] on textarea at bounding box center [561, 424] width 671 height 138
paste textarea "In [DATE] the brothers opened a bicycle sales and repair shop, and they began t…"
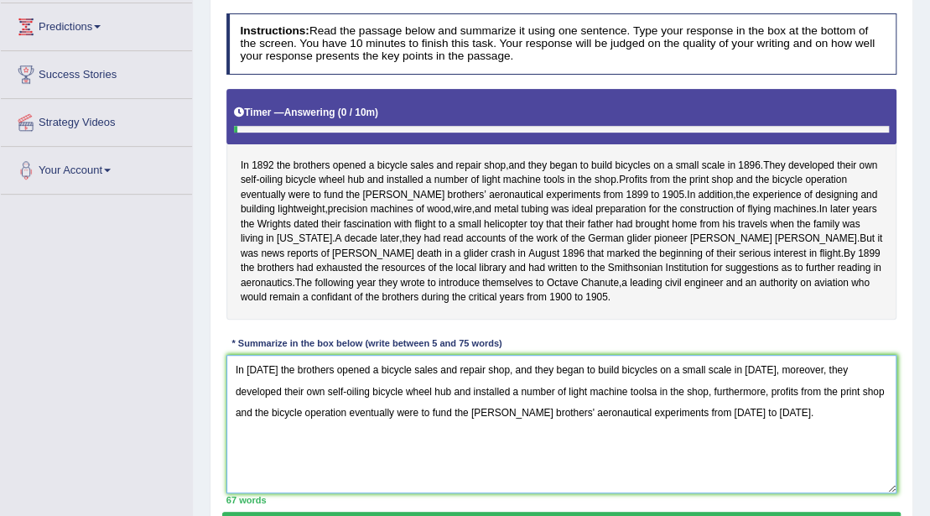
click at [605, 408] on textarea "In [DATE] the brothers opened a bicycle sales and repair shop, and they began t…" at bounding box center [561, 424] width 671 height 138
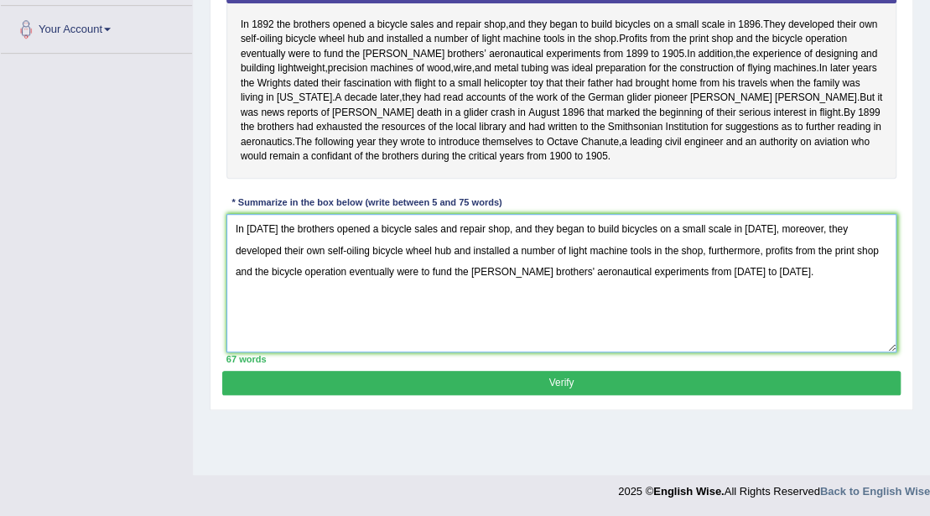
type textarea "In [DATE] the brothers opened a bicycle sales and repair shop, and they began t…"
click at [607, 395] on button "Verify" at bounding box center [561, 383] width 678 height 24
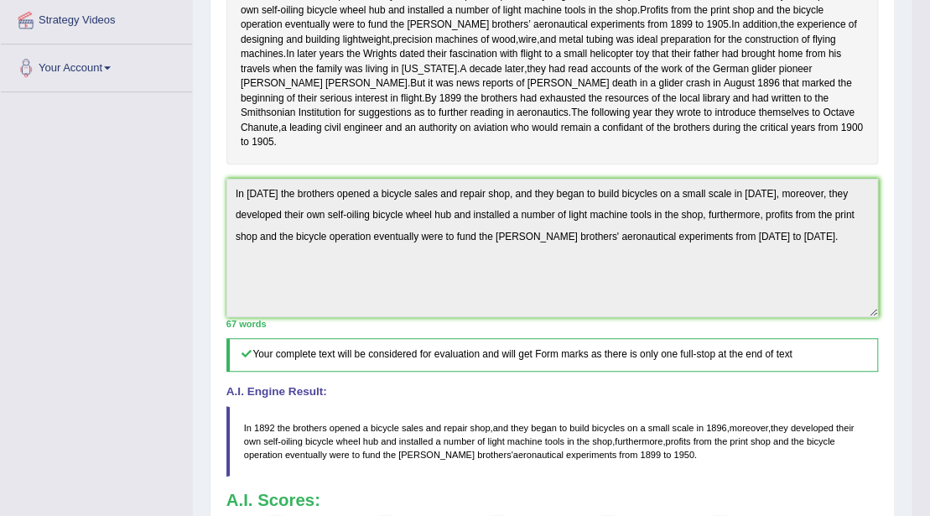
scroll to position [302, 0]
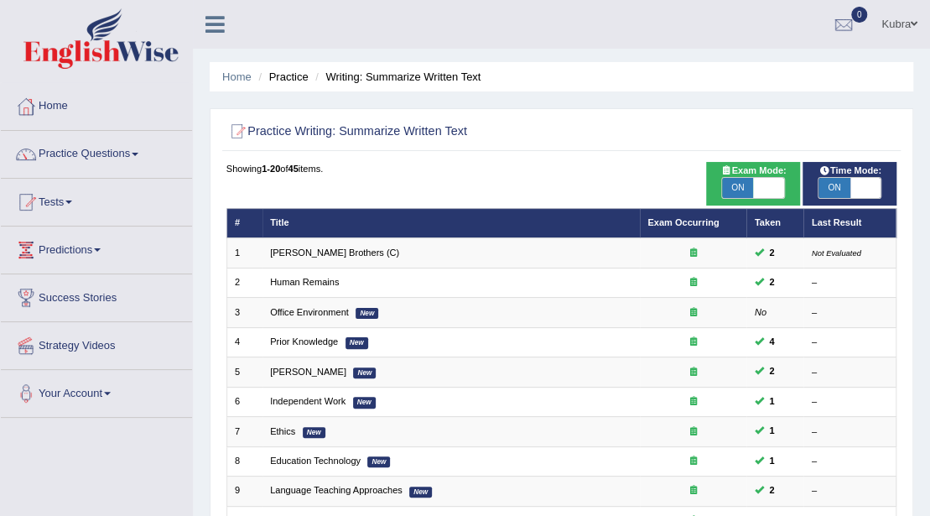
click at [891, 18] on link "Kubra" at bounding box center [899, 22] width 61 height 44
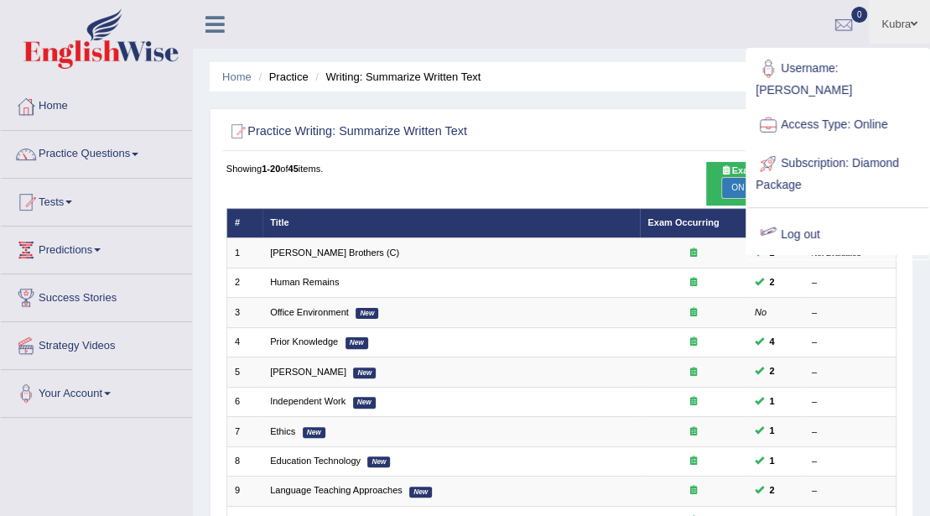
click at [855, 229] on link "Log out" at bounding box center [837, 235] width 181 height 39
